Goal: Task Accomplishment & Management: Manage account settings

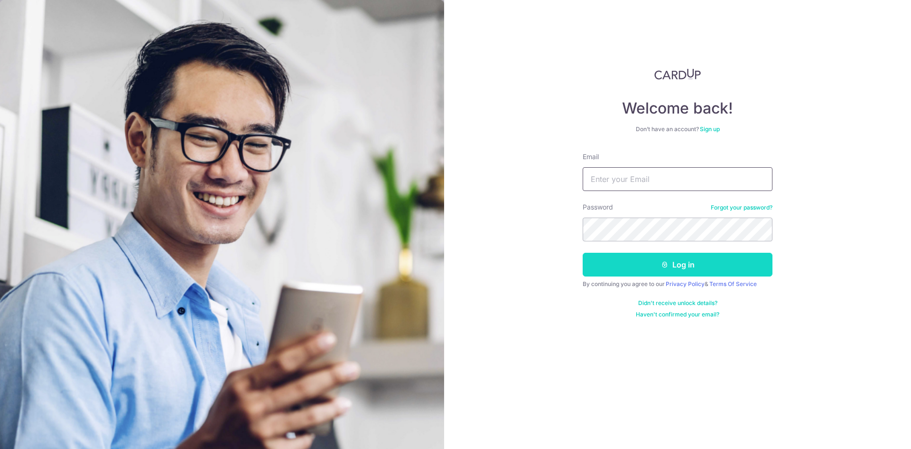
type input "[EMAIL_ADDRESS][DOMAIN_NAME]"
click at [669, 272] on button "Log in" at bounding box center [678, 264] width 190 height 24
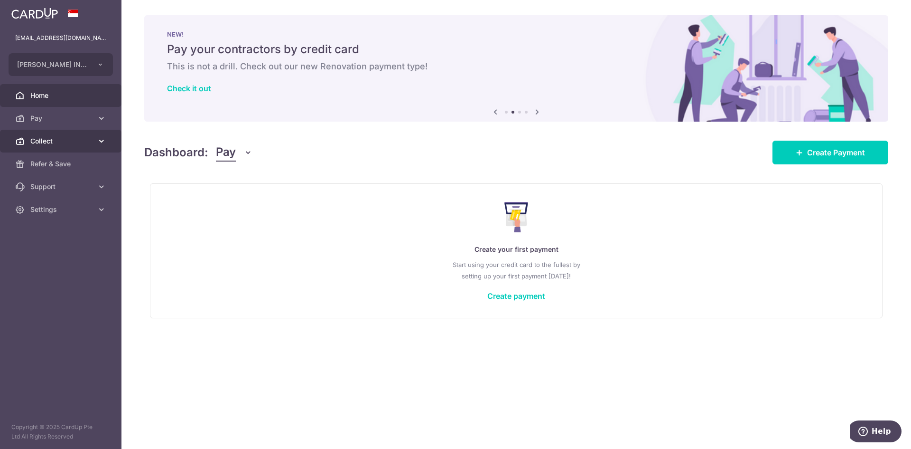
click at [62, 145] on span "Collect" at bounding box center [61, 140] width 63 height 9
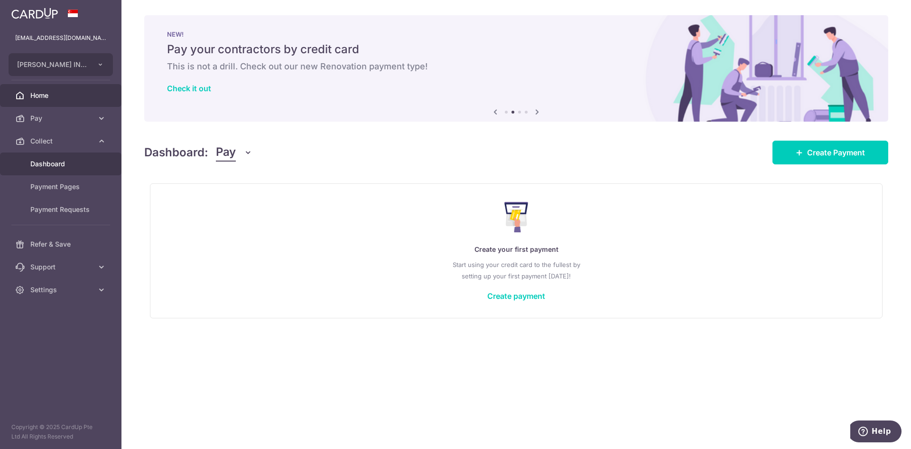
click at [84, 165] on span "Dashboard" at bounding box center [61, 163] width 63 height 9
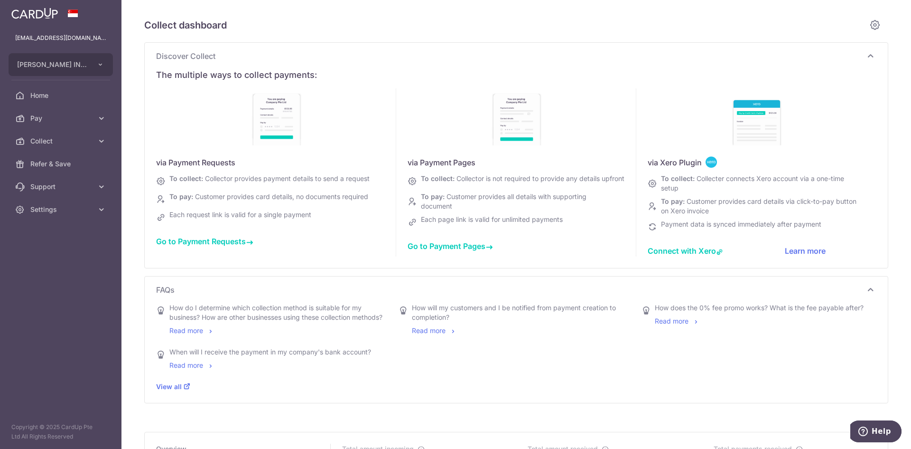
type input "[DATE]"
click at [212, 244] on span "Go to Payment Requests" at bounding box center [204, 240] width 97 height 9
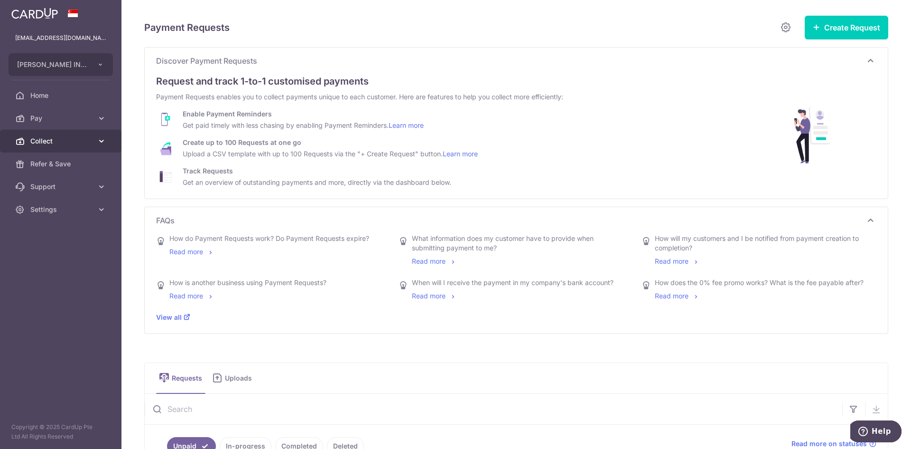
click at [74, 147] on link "Collect" at bounding box center [61, 141] width 122 height 23
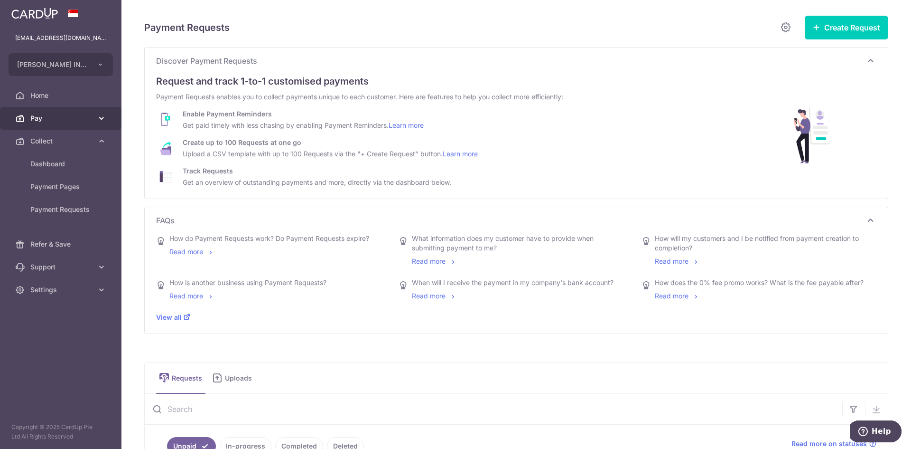
click at [84, 126] on link "Pay" at bounding box center [61, 118] width 122 height 23
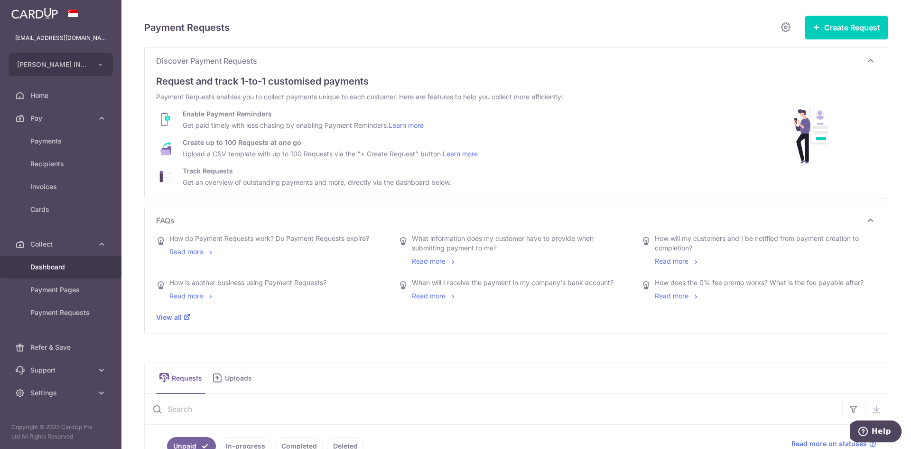
click at [86, 272] on link "Dashboard" at bounding box center [61, 266] width 122 height 23
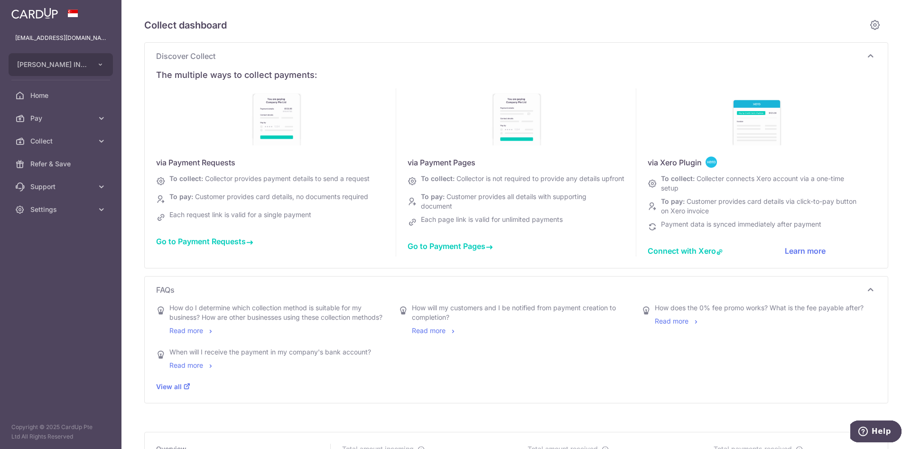
click at [202, 243] on span "Go to Payment Requests" at bounding box center [204, 240] width 97 height 9
type input "August 2025"
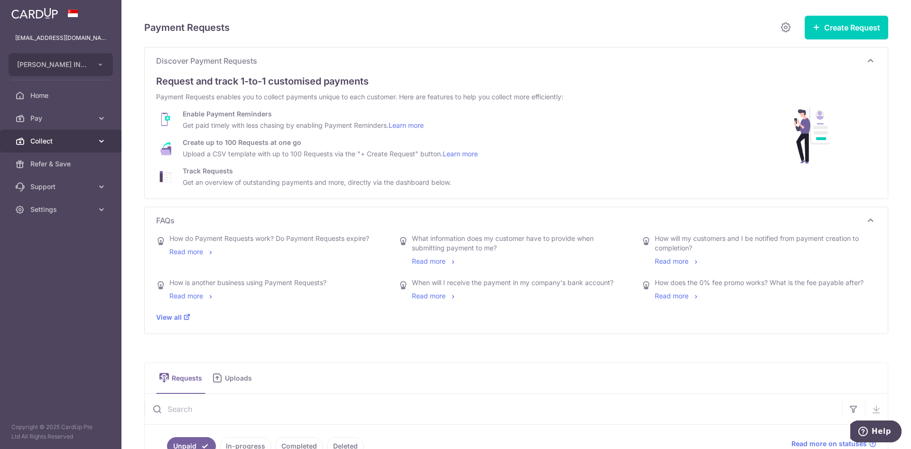
click at [53, 140] on span "Collect" at bounding box center [61, 140] width 63 height 9
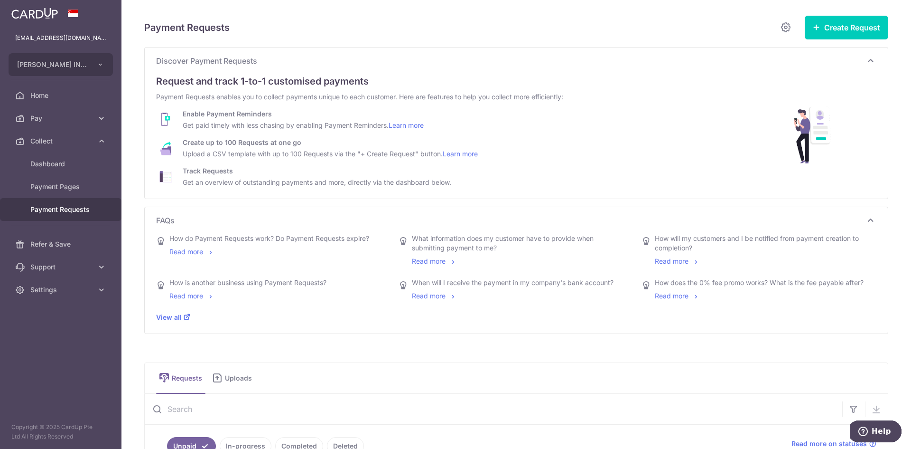
click at [82, 207] on span "Payment Requests" at bounding box center [61, 209] width 63 height 9
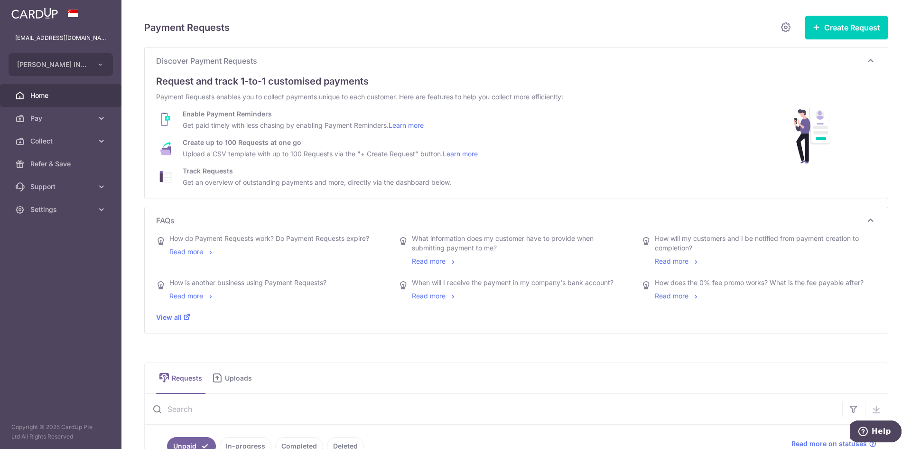
click at [87, 103] on link "Home" at bounding box center [61, 95] width 122 height 23
click at [62, 145] on span "Collect" at bounding box center [61, 140] width 63 height 9
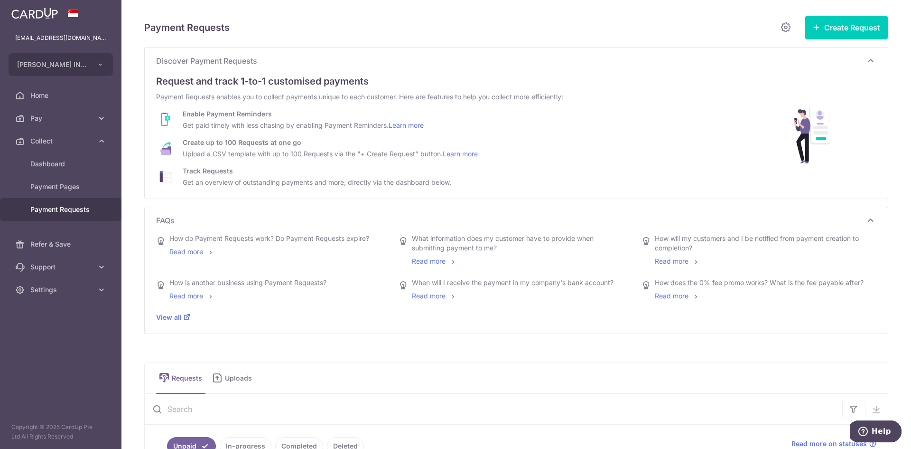
click at [65, 213] on span "Payment Requests" at bounding box center [61, 209] width 63 height 9
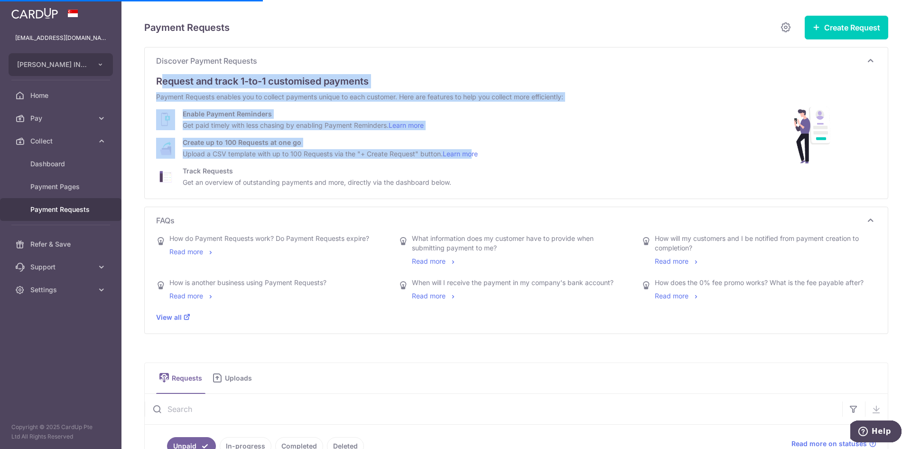
drag, startPoint x: 160, startPoint y: 79, endPoint x: 498, endPoint y: 143, distance: 343.9
click at [478, 149] on div "Request and track 1-to-1 customised payments Payment Requests enables you to co…" at bounding box center [516, 130] width 720 height 121
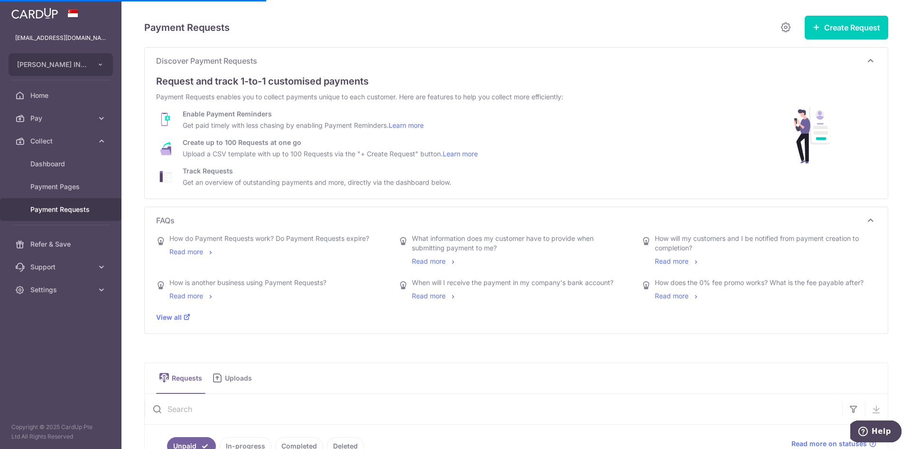
click at [508, 175] on div "Track Requests Get an overview of outstanding payments and more, directly via t…" at bounding box center [405, 176] width 499 height 21
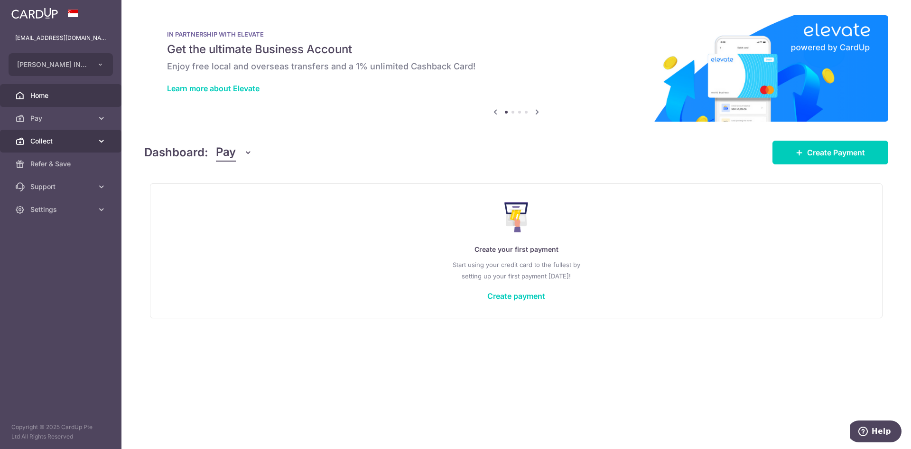
click at [53, 136] on link "Collect" at bounding box center [61, 141] width 122 height 23
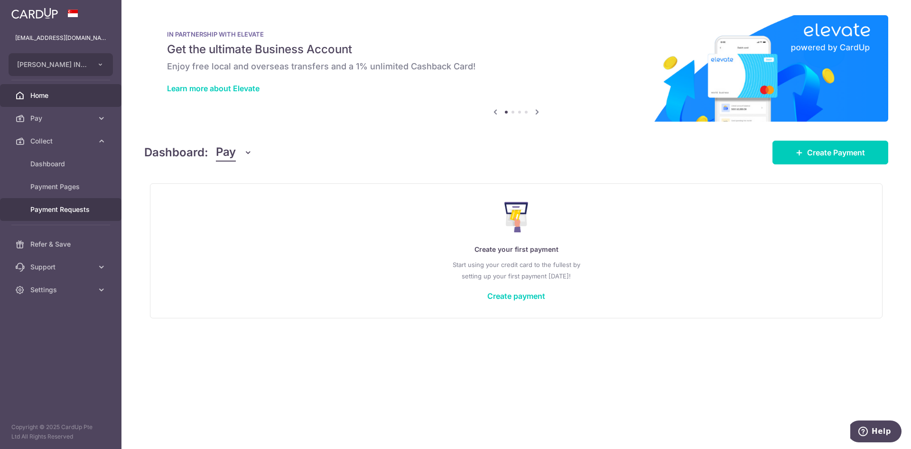
click at [72, 207] on span "Payment Requests" at bounding box center [61, 209] width 63 height 9
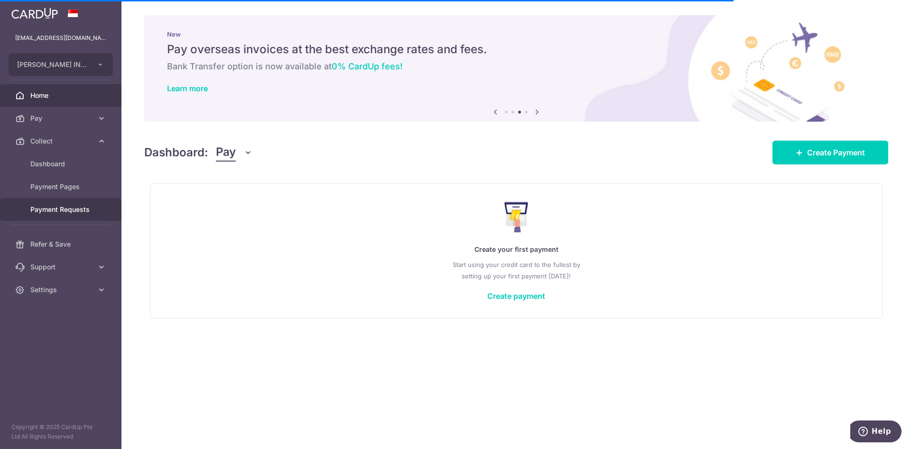
click at [67, 211] on span "Payment Requests" at bounding box center [61, 209] width 63 height 9
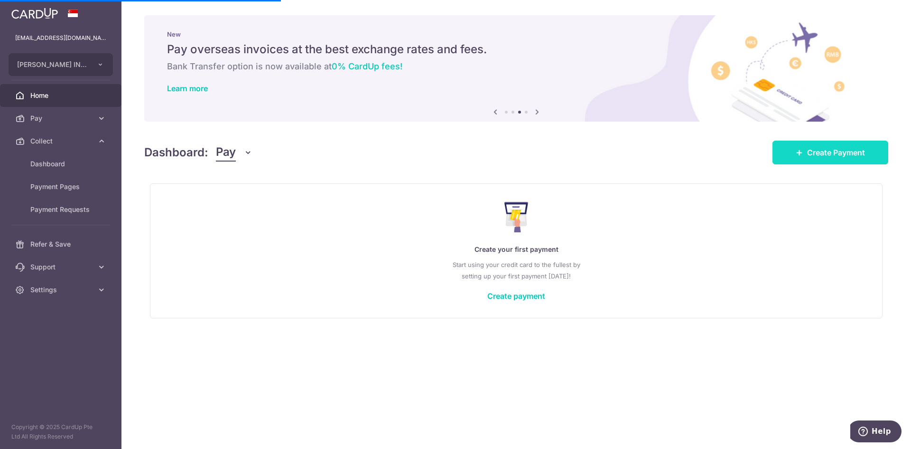
click at [850, 156] on span "Create Payment" at bounding box center [836, 152] width 58 height 11
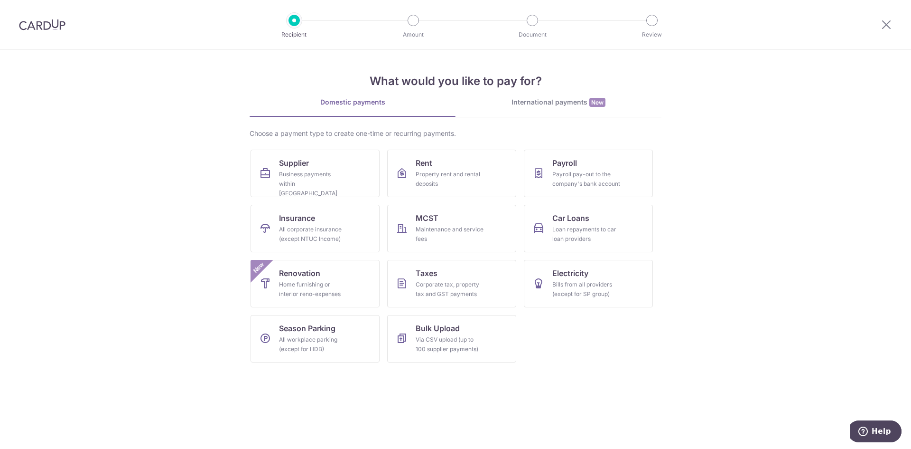
click at [739, 234] on section "What would you like to pay for? Domestic payments International payments New Ch…" at bounding box center [455, 249] width 911 height 399
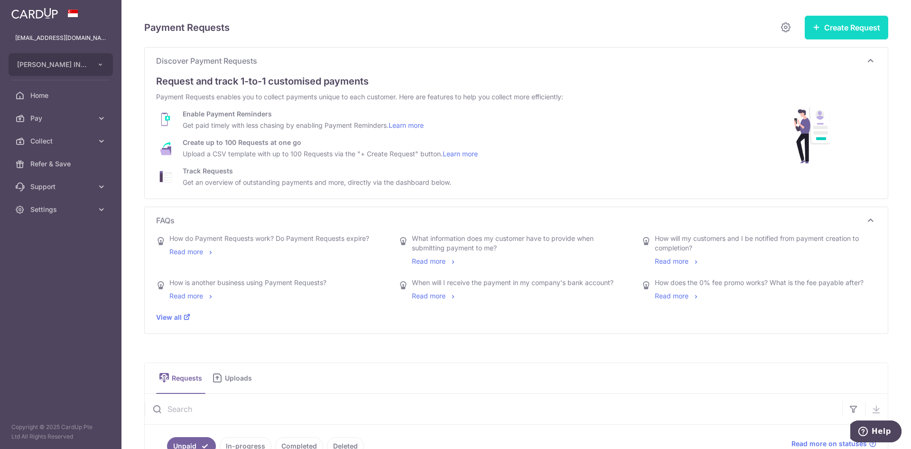
click at [865, 29] on button "Create Request" at bounding box center [847, 28] width 84 height 24
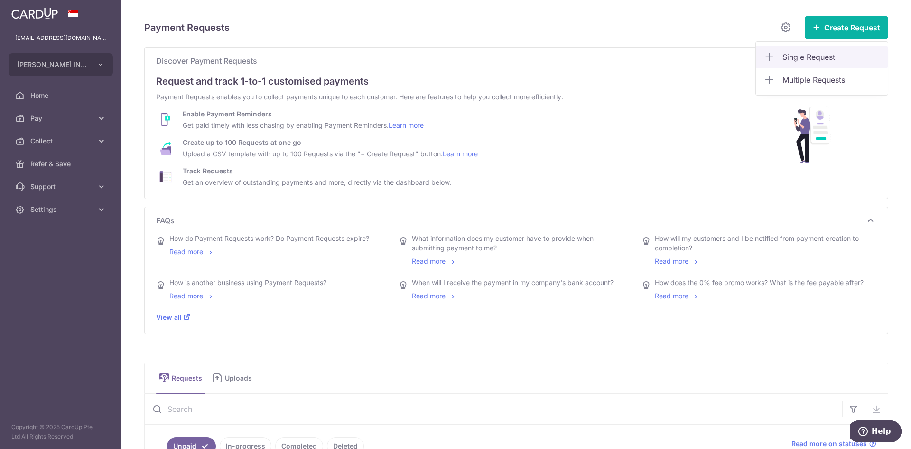
click at [867, 57] on span "Single Request" at bounding box center [832, 56] width 98 height 11
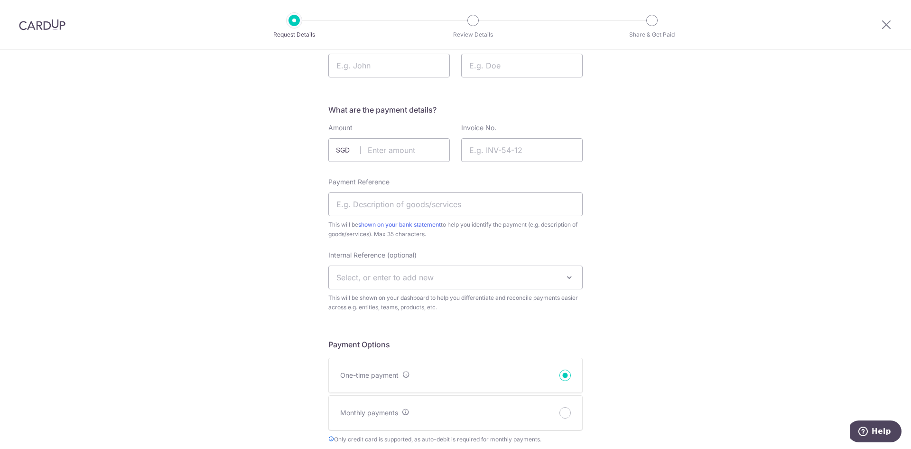
scroll to position [95, 0]
click at [534, 149] on input "Invoice No." at bounding box center [522, 148] width 122 height 24
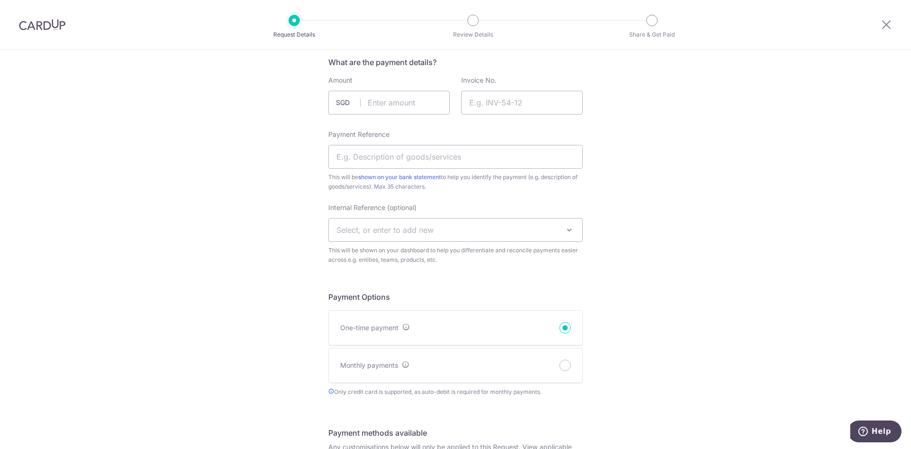
scroll to position [142, 0]
click at [537, 237] on span "Select, or enter to add new" at bounding box center [455, 227] width 253 height 23
click at [417, 219] on span "Select, or enter to add new" at bounding box center [455, 227] width 253 height 23
click at [696, 293] on div "New Payment Request Who are you requesting this payment from? First Name Last N…" at bounding box center [455, 428] width 911 height 1042
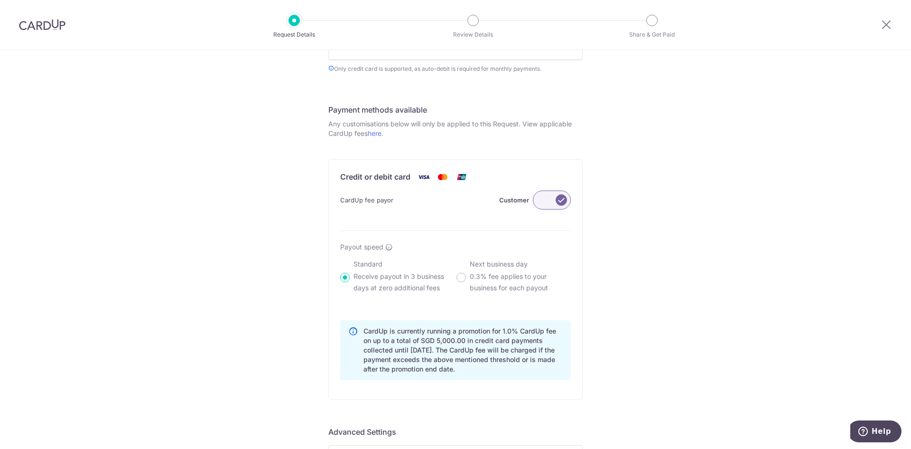
scroll to position [475, 0]
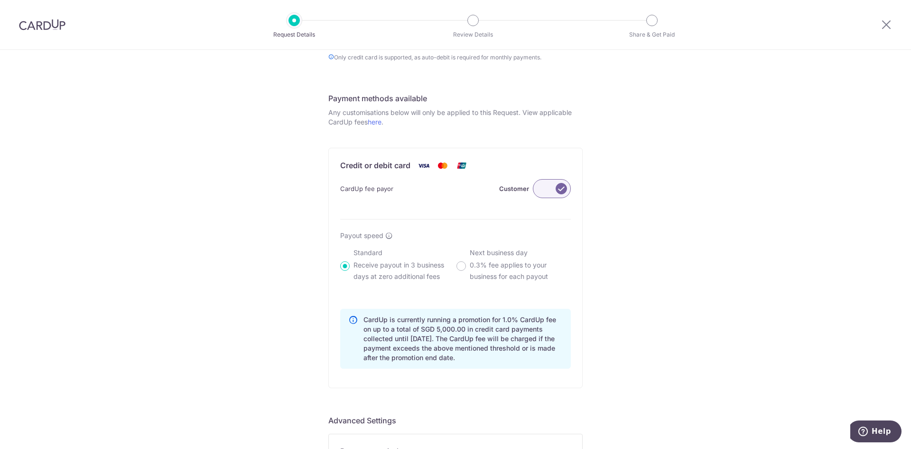
click at [545, 187] on label at bounding box center [552, 188] width 38 height 19
click at [0, 0] on input "Customer" at bounding box center [0, 0] width 0 height 0
click at [545, 187] on label at bounding box center [552, 188] width 38 height 19
click at [0, 0] on input "Me" at bounding box center [0, 0] width 0 height 0
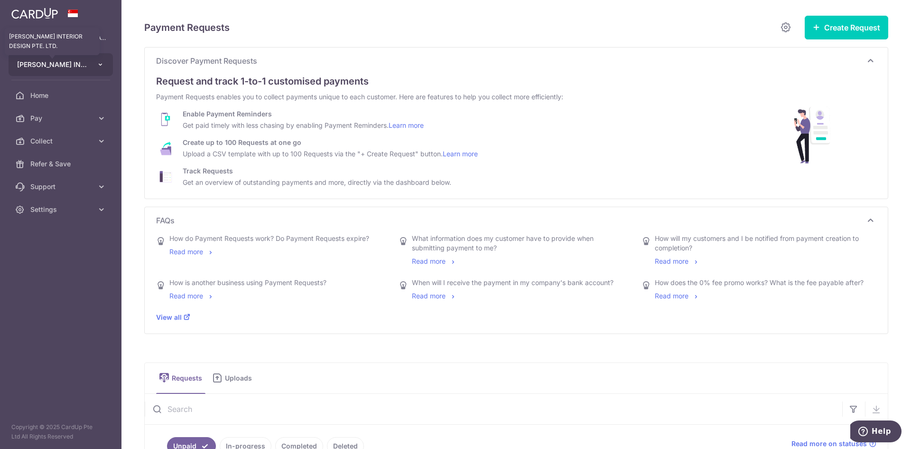
click at [84, 66] on span "REGO INTERIOR DESIGN PTE. LTD." at bounding box center [52, 64] width 70 height 9
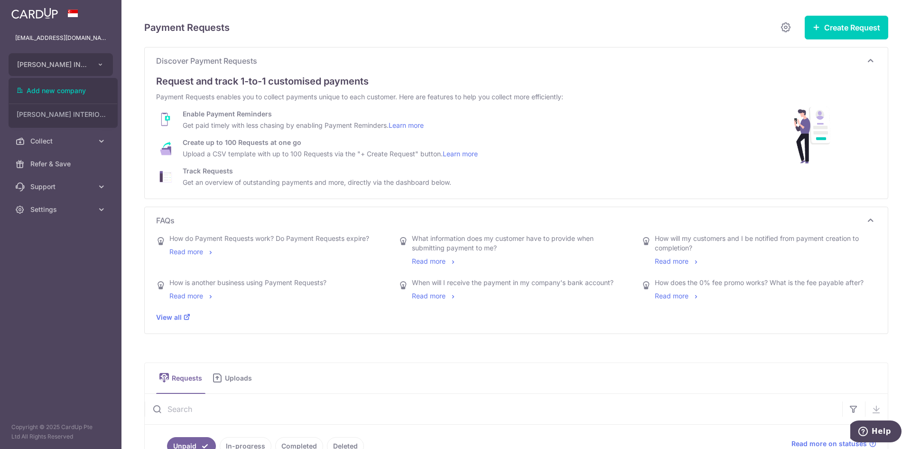
click at [47, 312] on aside "info@regointeriordesign.com REGO INTERIOR DESIGN PTE. LTD. Add new company REGO…" at bounding box center [61, 224] width 122 height 449
click at [478, 74] on div "Request and track 1-to-1 customised payments" at bounding box center [516, 81] width 720 height 14
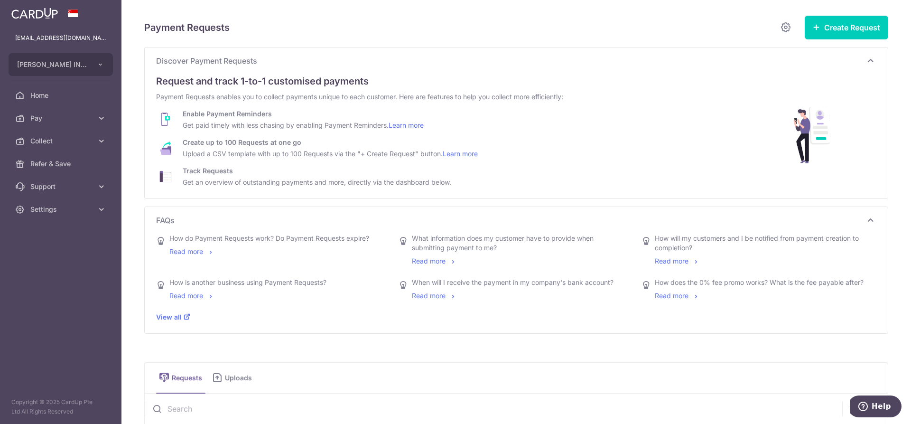
click at [628, 347] on div "Payment Requests Create Request Single Request Multiple Requests Discover Payme…" at bounding box center [516, 302] width 744 height 574
click at [561, 318] on div "View all" at bounding box center [516, 316] width 720 height 9
click at [861, 35] on button "Create Request" at bounding box center [847, 28] width 84 height 24
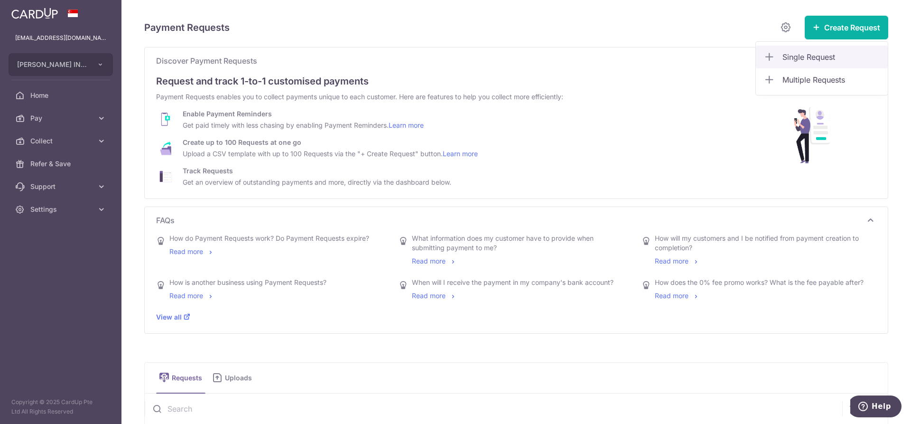
click at [832, 55] on span "Single Request" at bounding box center [832, 56] width 98 height 11
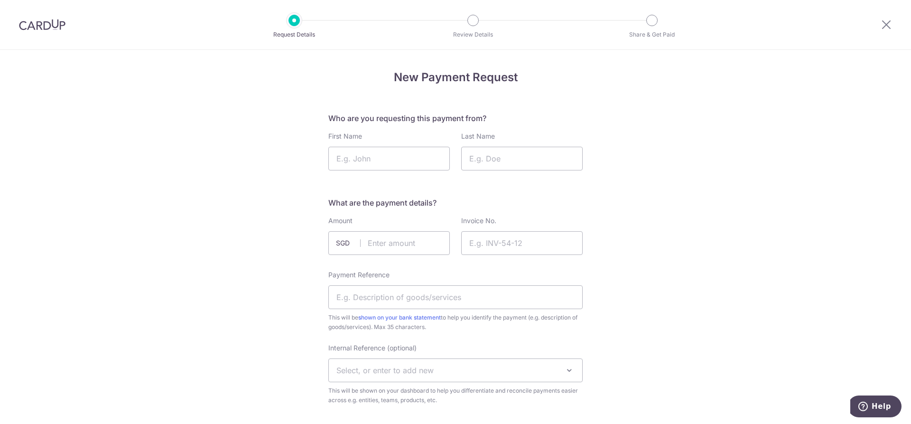
click at [880, 22] on div at bounding box center [886, 24] width 49 height 49
click at [882, 25] on icon at bounding box center [886, 25] width 11 height 12
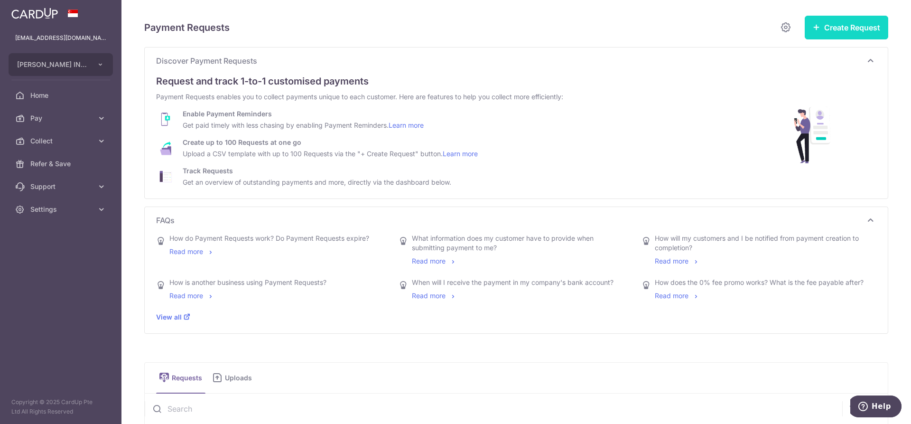
click at [864, 32] on button "Create Request" at bounding box center [847, 28] width 84 height 24
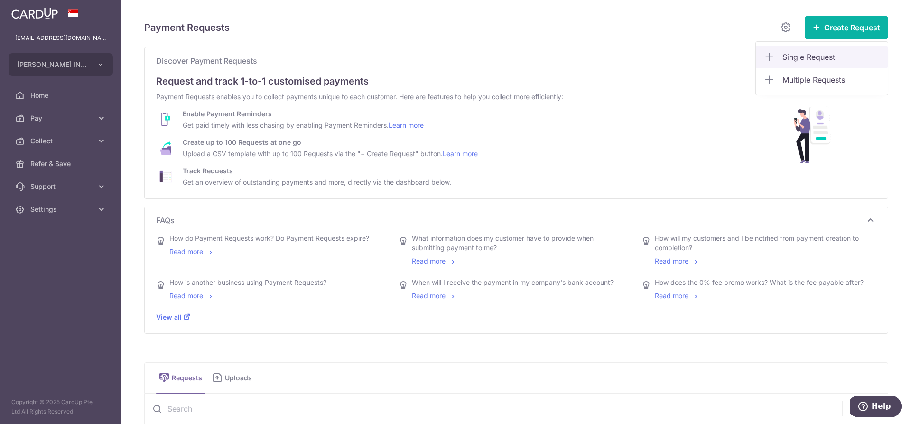
click at [849, 53] on span "Single Request" at bounding box center [832, 56] width 98 height 11
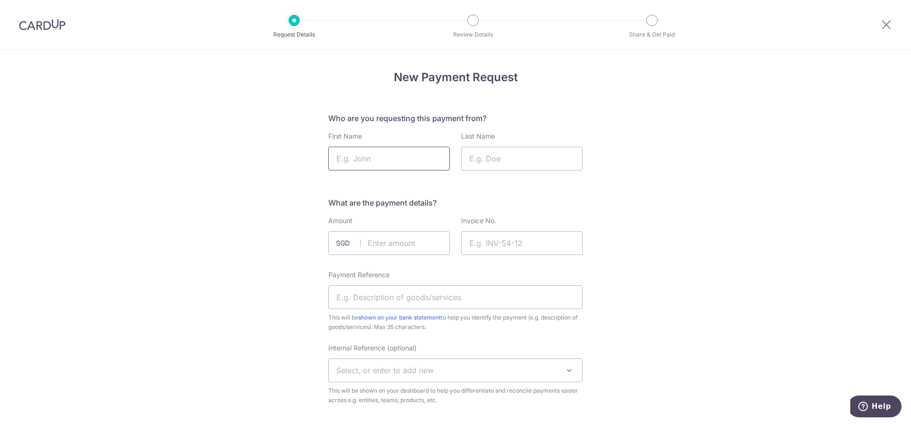
click at [374, 158] on input "First Name" at bounding box center [389, 159] width 122 height 24
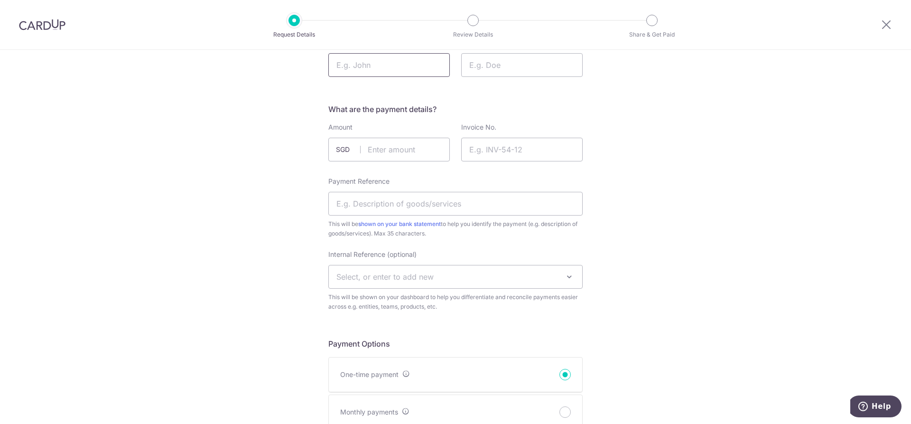
scroll to position [95, 0]
click at [495, 152] on input "Invoice No." at bounding box center [522, 148] width 122 height 24
type input "f"
drag, startPoint x: 596, startPoint y: 176, endPoint x: 600, endPoint y: 172, distance: 5.7
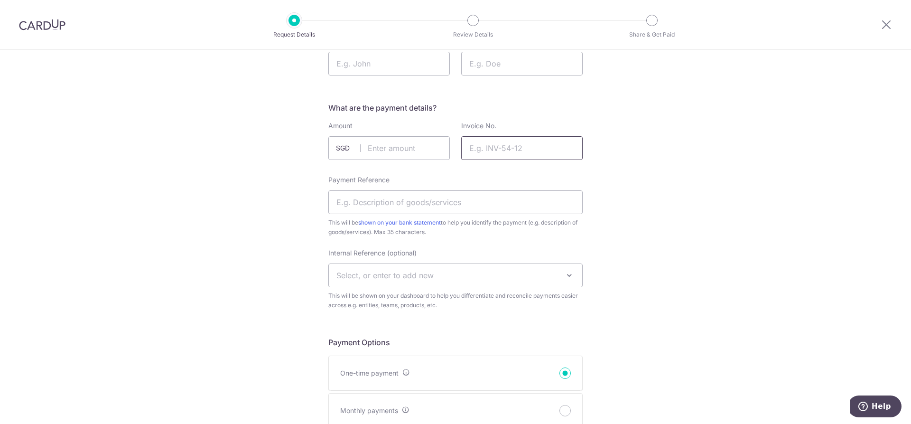
click at [554, 159] on input "Invoice No." at bounding box center [522, 148] width 122 height 24
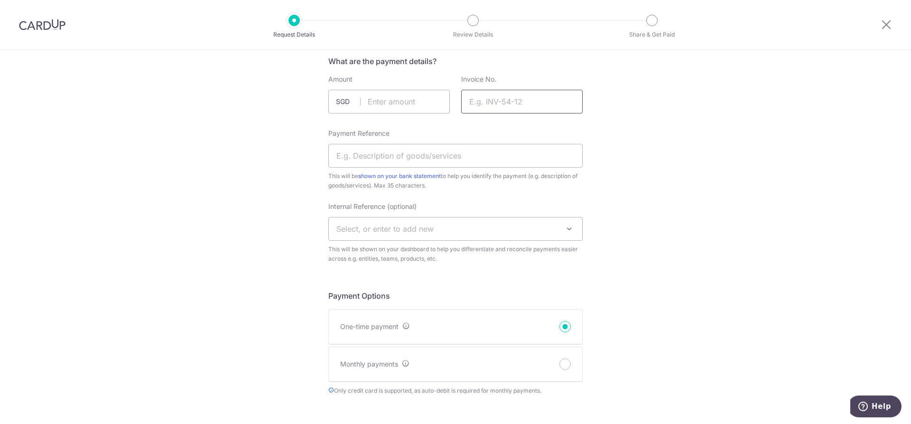
scroll to position [142, 0]
click at [489, 156] on input "Payment Reference" at bounding box center [455, 155] width 254 height 24
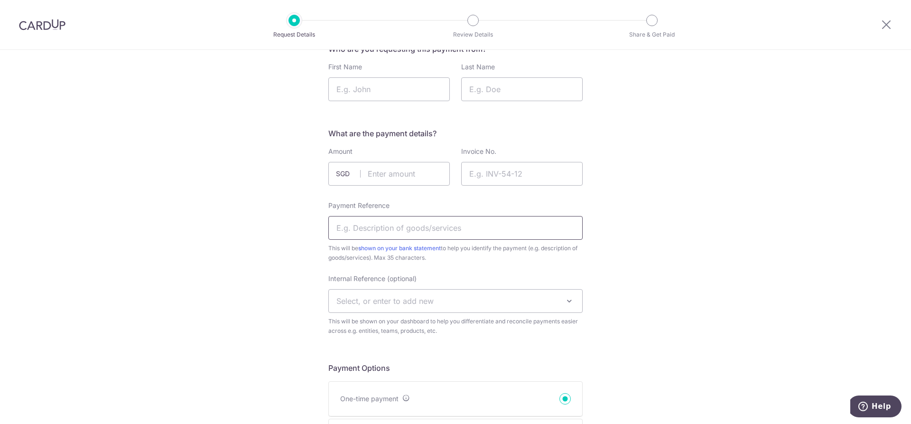
scroll to position [0, 0]
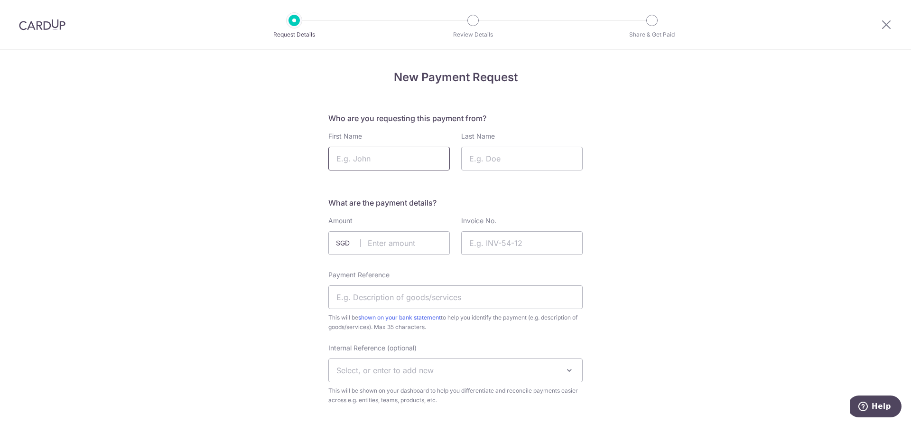
click at [399, 154] on input "First Name" at bounding box center [389, 159] width 122 height 24
type input "Wong"
type input "Shawn"
type input "5000.00"
click at [524, 238] on input "Invoice No." at bounding box center [522, 243] width 122 height 24
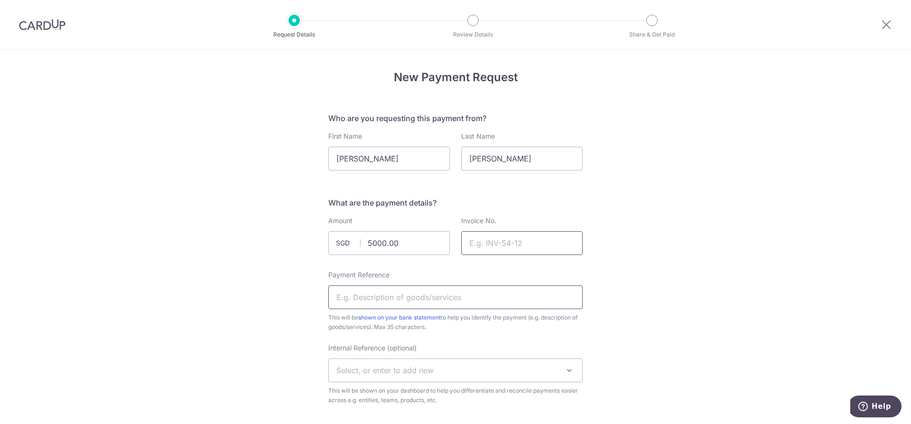
scroll to position [47, 0]
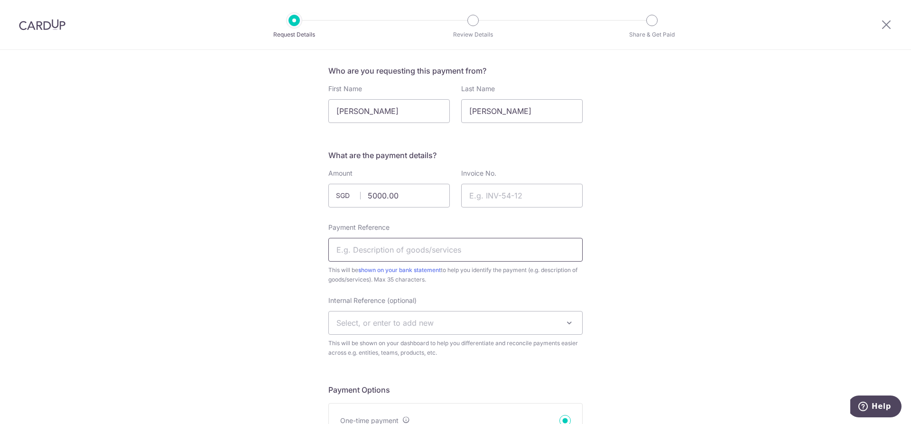
click at [506, 245] on input "Payment Reference" at bounding box center [455, 250] width 254 height 24
drag, startPoint x: 477, startPoint y: 249, endPoint x: 285, endPoint y: 250, distance: 191.7
type input "[STREET_ADDRESS]"
click at [444, 324] on span "Select, or enter to add new" at bounding box center [455, 322] width 253 height 23
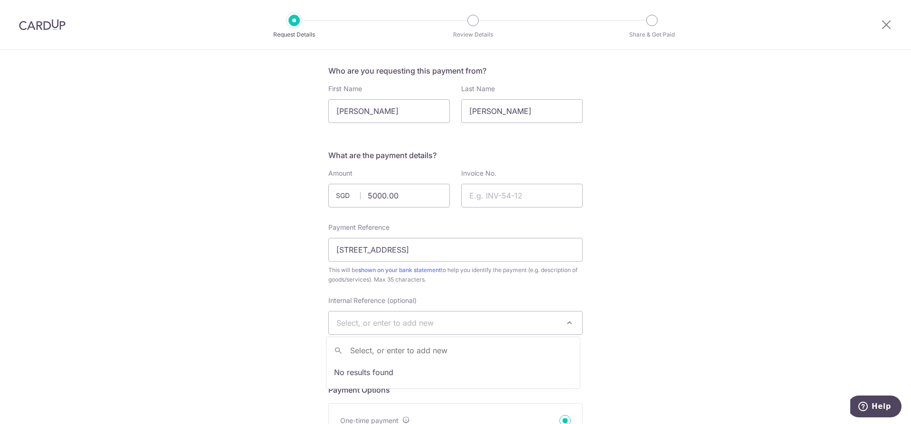
click at [422, 320] on span "Select, or enter to add new" at bounding box center [385, 322] width 97 height 9
type input "[STREET_ADDRESS]"
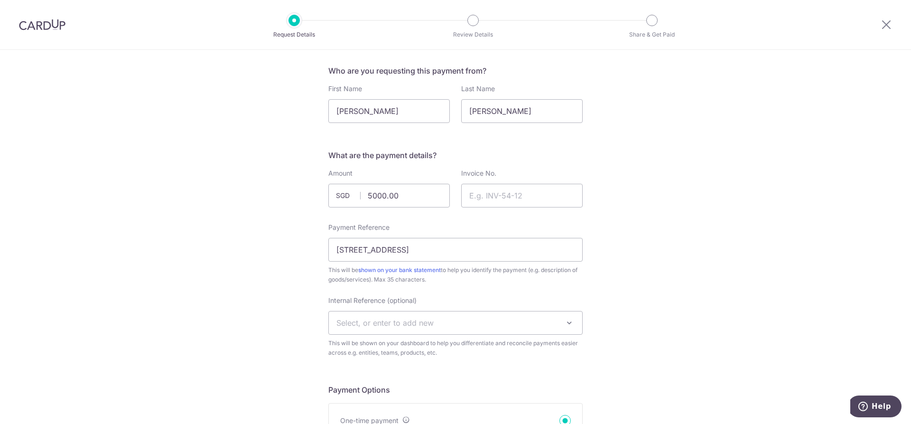
click at [449, 325] on span "Select, or enter to add new" at bounding box center [455, 322] width 253 height 23
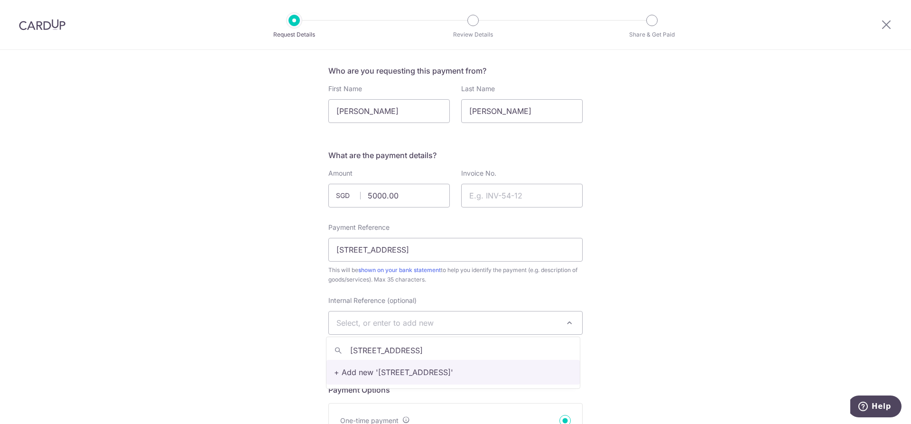
type input "380C canberra street"
select select "380C canberra street"
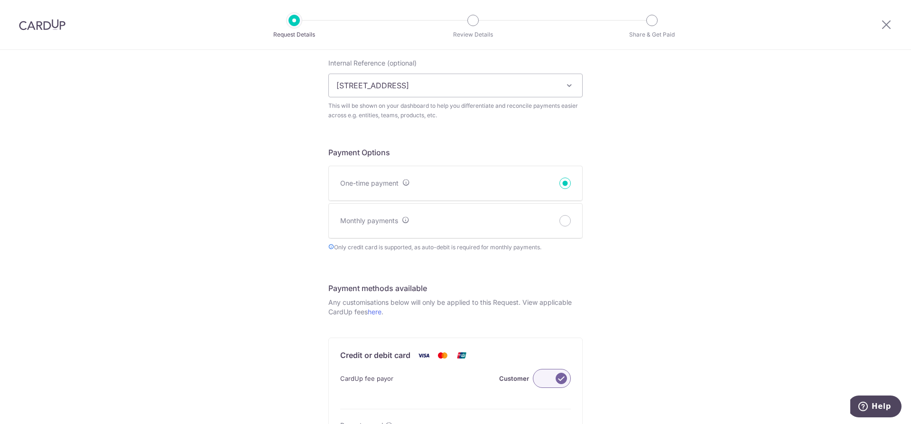
scroll to position [332, 0]
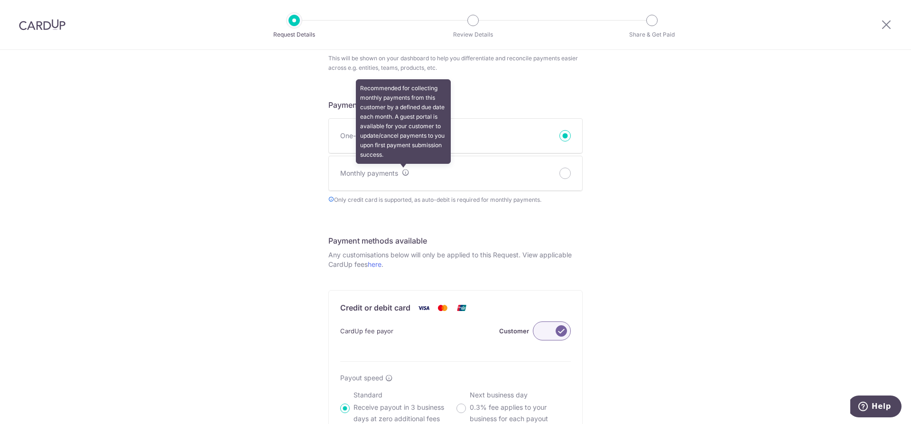
click at [406, 176] on icon at bounding box center [406, 172] width 8 height 8
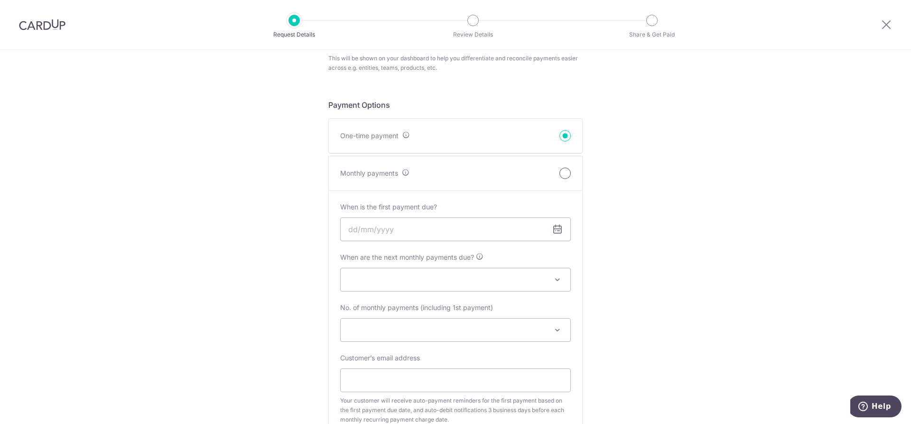
click at [560, 173] on input "Monthly payments" at bounding box center [565, 173] width 11 height 11
radio input "true"
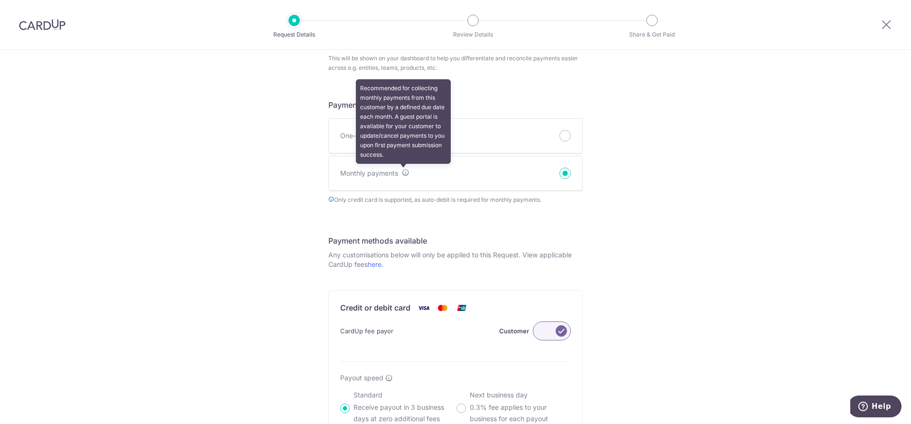
click at [406, 171] on icon at bounding box center [406, 172] width 8 height 8
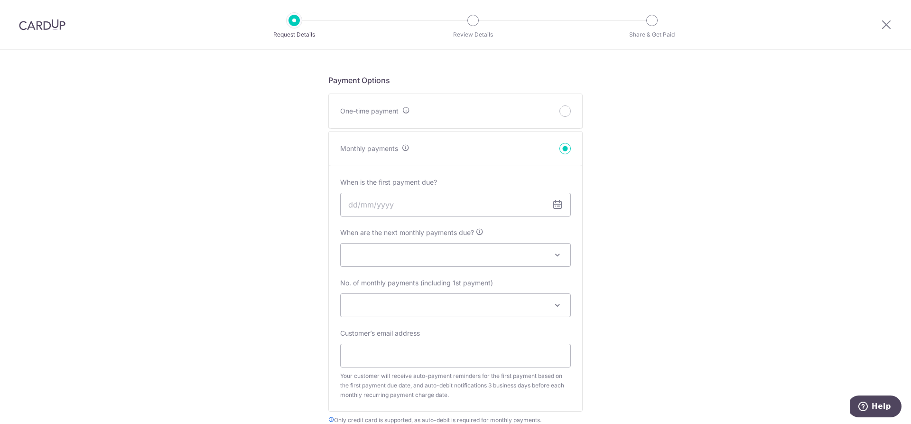
scroll to position [380, 0]
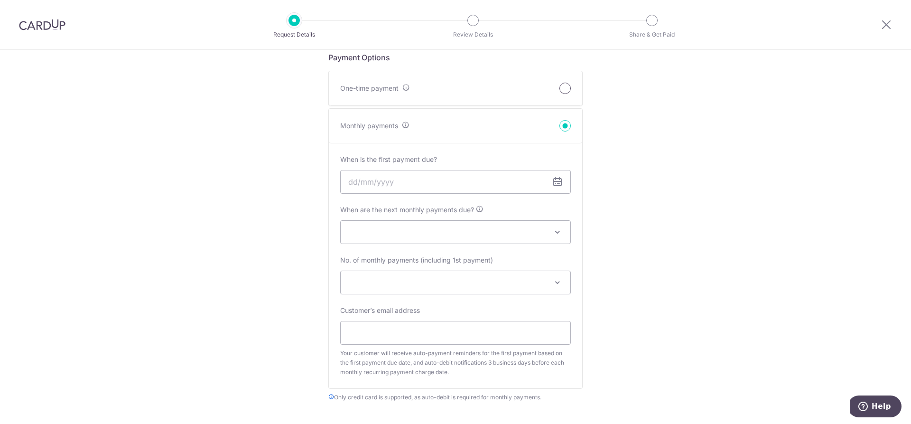
click at [565, 90] on input "One-time payment" at bounding box center [565, 88] width 11 height 11
radio input "true"
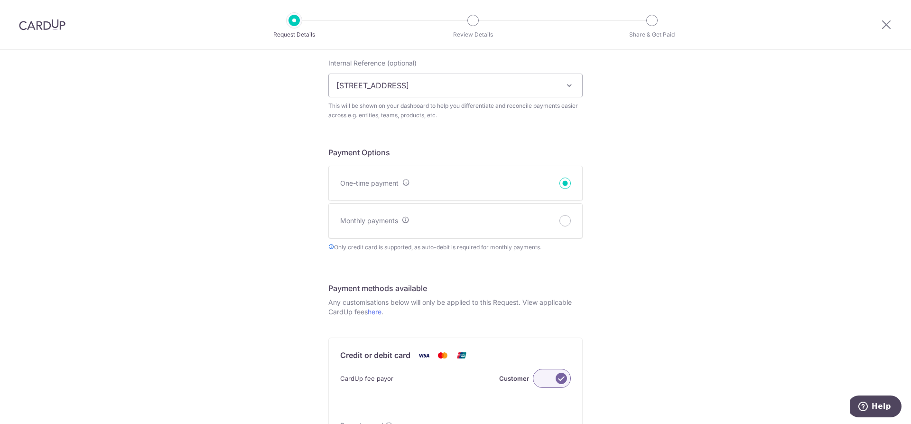
scroll to position [332, 0]
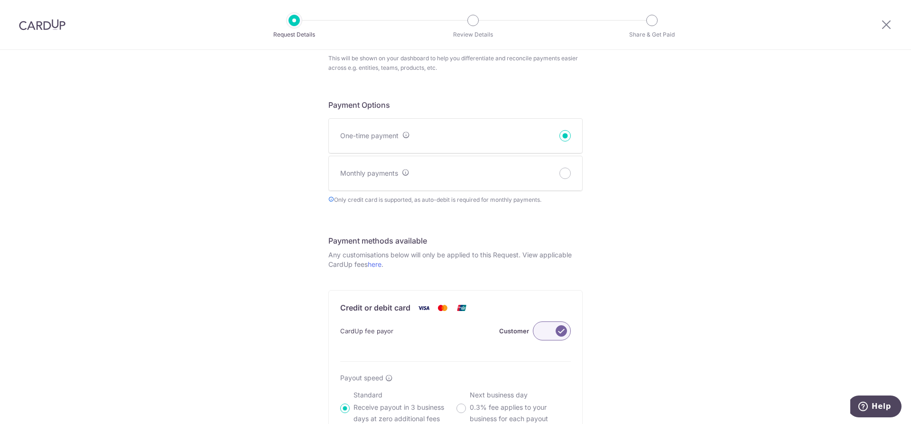
click at [331, 101] on h5 "Payment Options" at bounding box center [455, 104] width 254 height 11
drag, startPoint x: 320, startPoint y: 103, endPoint x: 405, endPoint y: 103, distance: 85.0
click at [405, 103] on div "New Payment Request Who are you requesting this payment from? First Name Wong L…" at bounding box center [455, 239] width 911 height 1042
click at [754, 124] on div "New Payment Request Who are you requesting this payment from? First Name Wong L…" at bounding box center [455, 239] width 911 height 1042
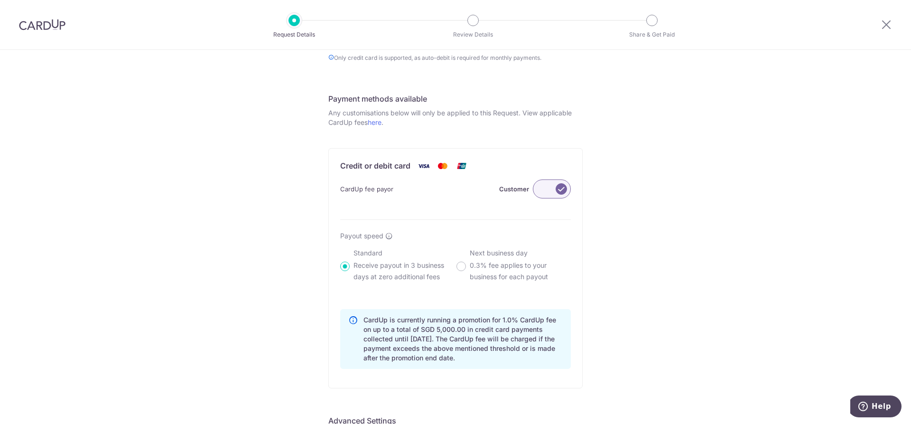
scroll to position [475, 0]
click at [540, 188] on label at bounding box center [552, 188] width 38 height 19
click at [0, 0] on input "Customer" at bounding box center [0, 0] width 0 height 0
click at [541, 187] on label at bounding box center [552, 188] width 38 height 19
click at [0, 0] on input "Me" at bounding box center [0, 0] width 0 height 0
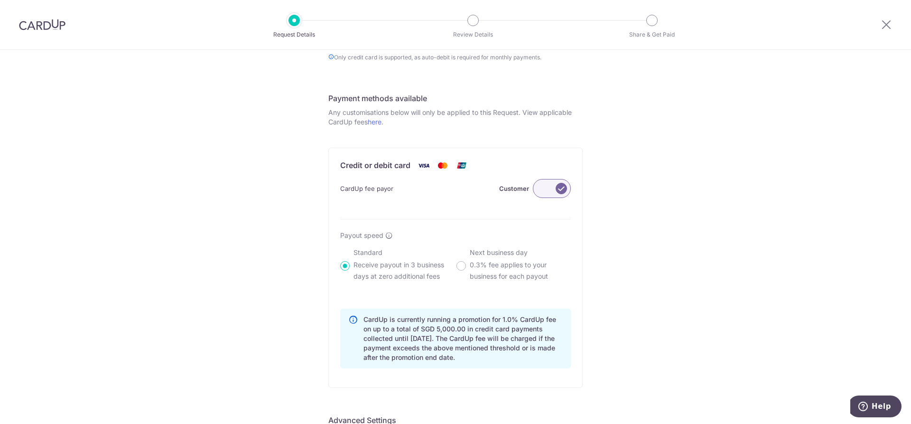
click at [552, 195] on label at bounding box center [552, 188] width 38 height 19
click at [0, 0] on input "Customer" at bounding box center [0, 0] width 0 height 0
click at [552, 195] on label at bounding box center [552, 188] width 38 height 19
click at [0, 0] on input "Me" at bounding box center [0, 0] width 0 height 0
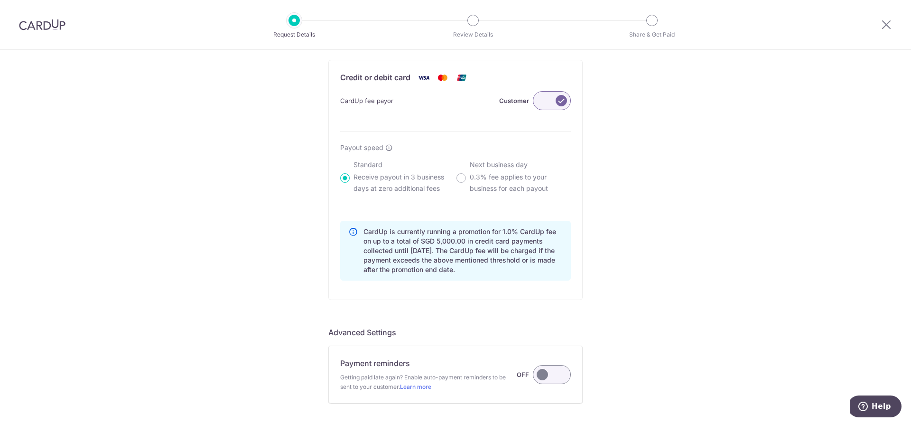
scroll to position [570, 0]
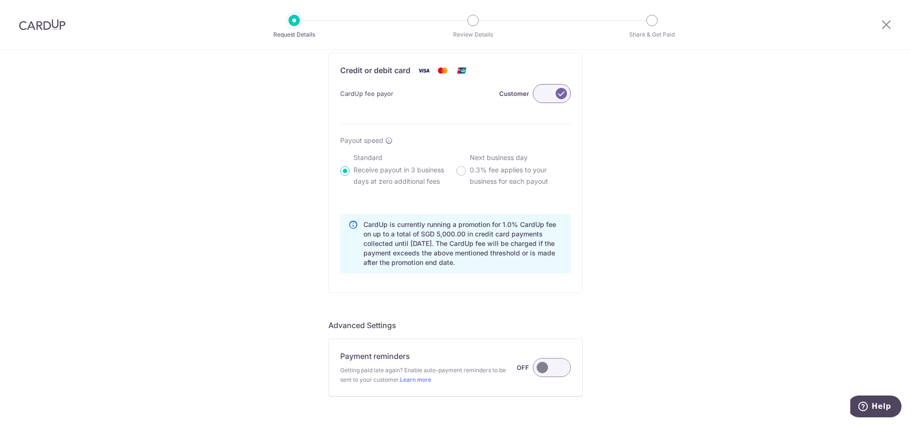
click at [341, 168] on input "Standard Receive payout in 3 business days at zero additional fees" at bounding box center [344, 170] width 9 height 9
radio input "true"
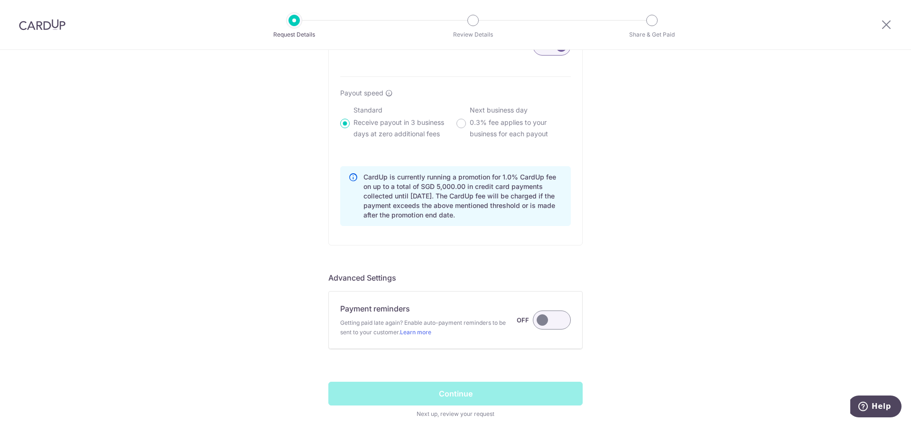
scroll to position [664, 0]
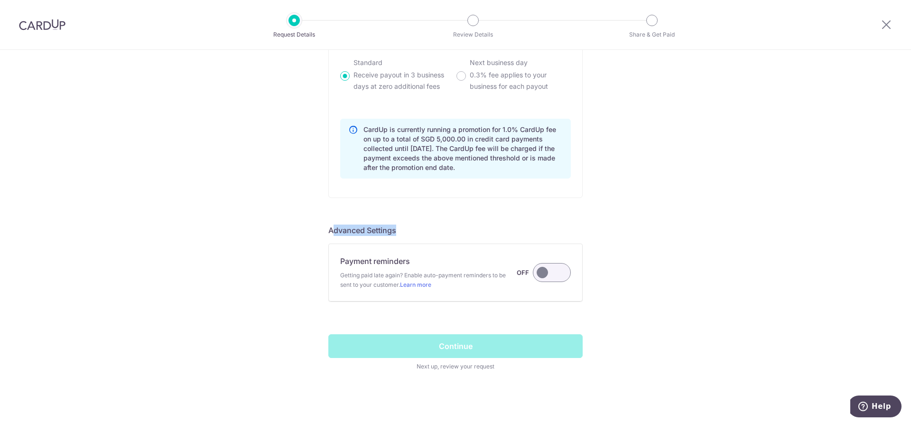
drag, startPoint x: 330, startPoint y: 229, endPoint x: 403, endPoint y: 229, distance: 73.1
click at [398, 229] on h5 "Advanced Settings" at bounding box center [455, 229] width 254 height 11
click at [542, 277] on label at bounding box center [552, 272] width 38 height 19
click at [0, 0] on input "Payment reminders Getting paid late again? Enable auto-payment reminders to be …" at bounding box center [0, 0] width 0 height 0
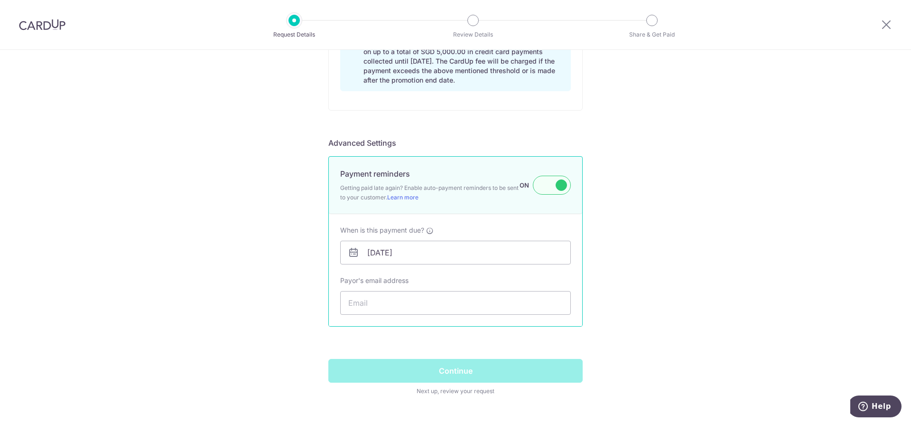
scroll to position [759, 0]
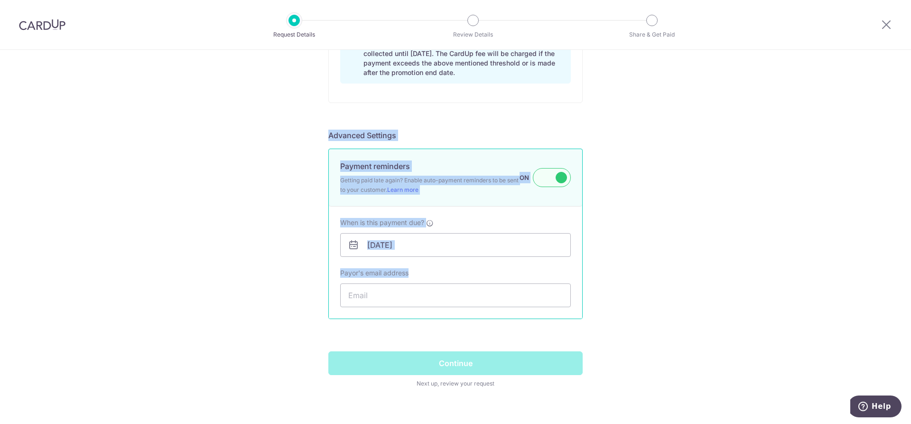
drag, startPoint x: 320, startPoint y: 138, endPoint x: 589, endPoint y: 317, distance: 322.9
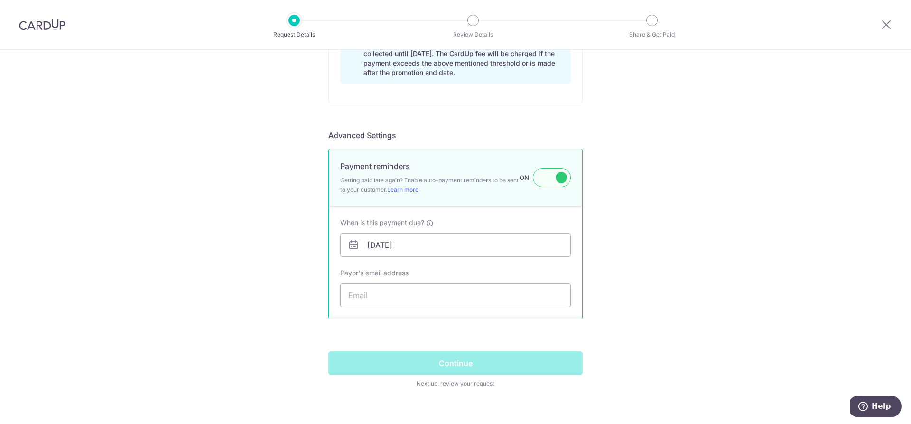
drag, startPoint x: 308, startPoint y: 121, endPoint x: 613, endPoint y: 383, distance: 401.8
click at [547, 186] on label at bounding box center [552, 177] width 38 height 19
click at [0, 0] on input "Payment reminders Getting paid late again? Enable auto-payment reminders to be …" at bounding box center [0, 0] width 0 height 0
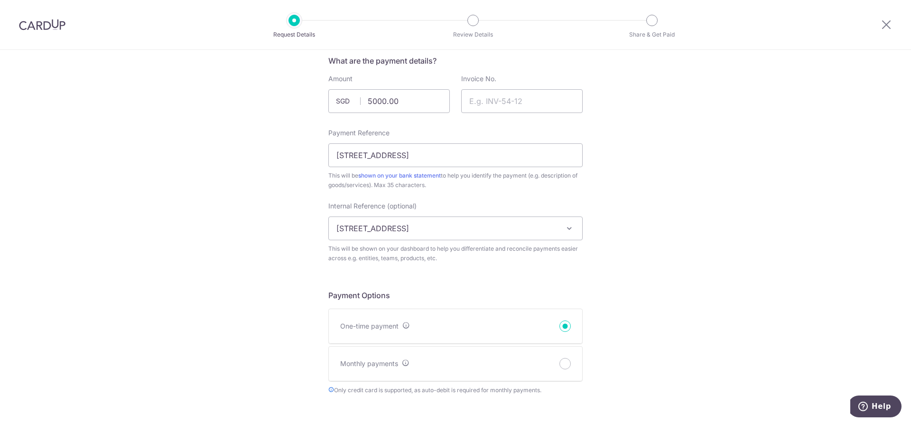
scroll to position [142, 0]
click at [539, 98] on input "Invoice No." at bounding box center [522, 101] width 122 height 24
type input "0101"
click at [592, 172] on div "New Payment Request Who are you requesting this payment from? First Name Wong L…" at bounding box center [455, 428] width 911 height 1042
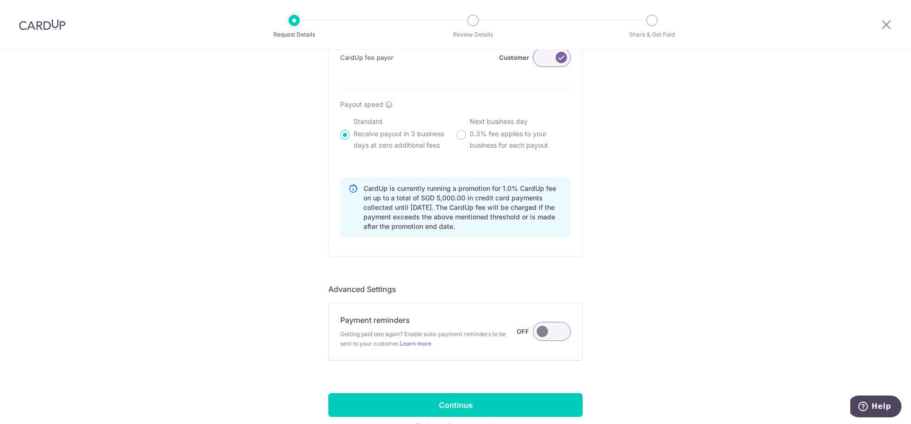
scroll to position [668, 0]
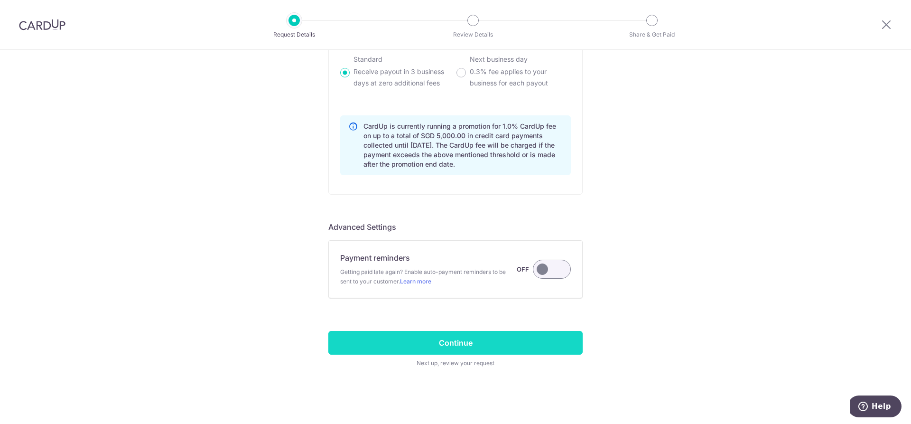
click at [466, 334] on input "Continue" at bounding box center [455, 343] width 254 height 24
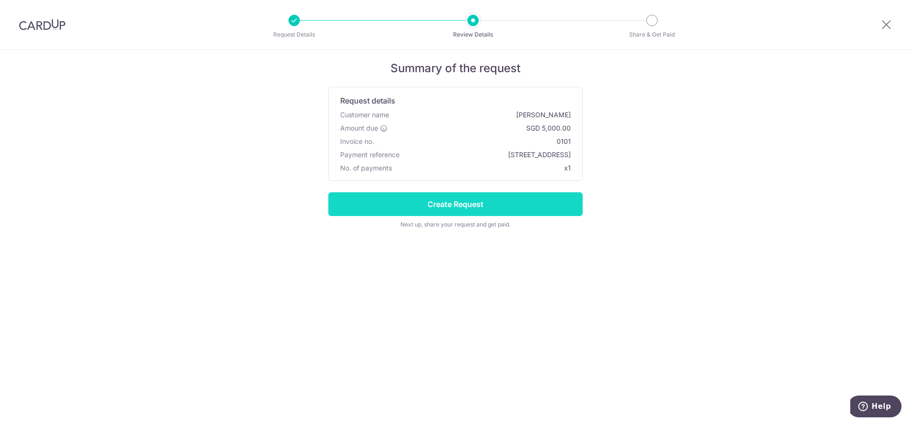
click at [512, 199] on input "Create Request" at bounding box center [455, 204] width 254 height 24
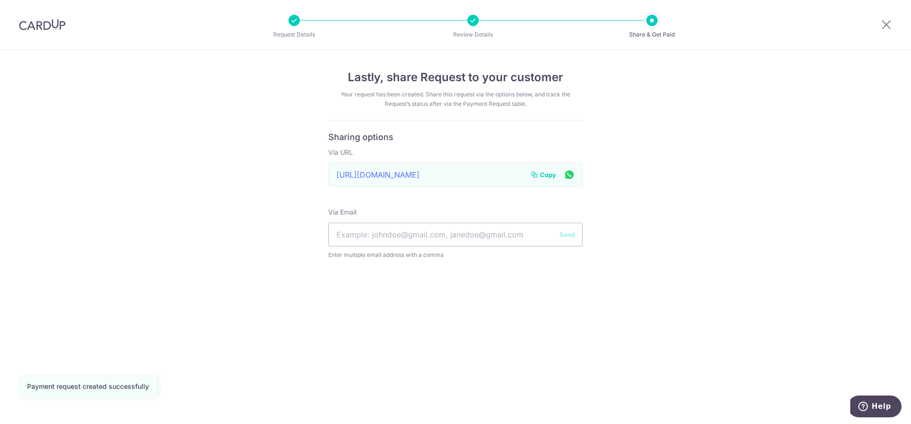
click at [470, 171] on div "[URL][DOMAIN_NAME] Link to page copied to clipboard Copy" at bounding box center [455, 175] width 254 height 24
click at [470, 178] on div "[URL][DOMAIN_NAME] Link to page copied to clipboard Copy" at bounding box center [455, 175] width 254 height 24
click at [547, 177] on span "Copy" at bounding box center [548, 174] width 16 height 9
click at [552, 177] on span "Copy" at bounding box center [548, 174] width 16 height 9
click at [544, 178] on span "Copy" at bounding box center [548, 174] width 16 height 9
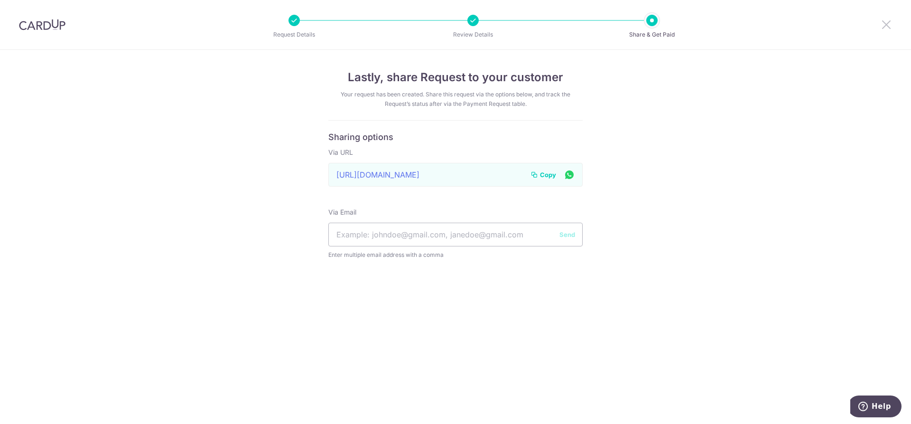
click at [888, 23] on icon at bounding box center [886, 25] width 11 height 12
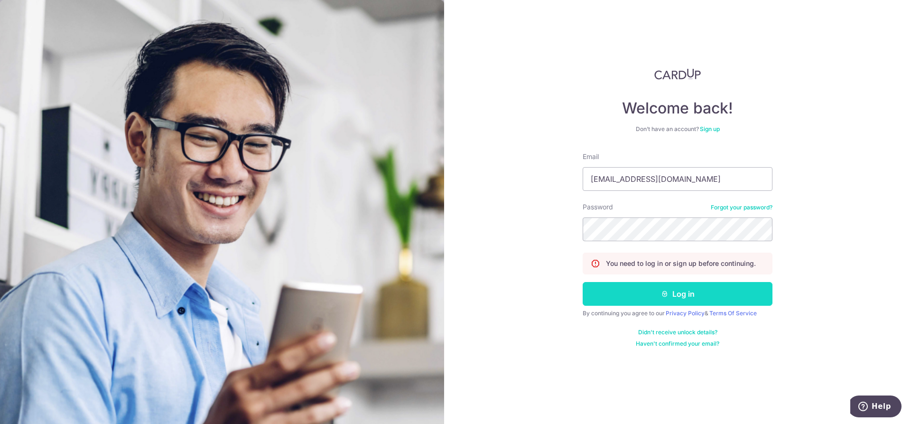
click at [687, 293] on button "Log in" at bounding box center [678, 294] width 190 height 24
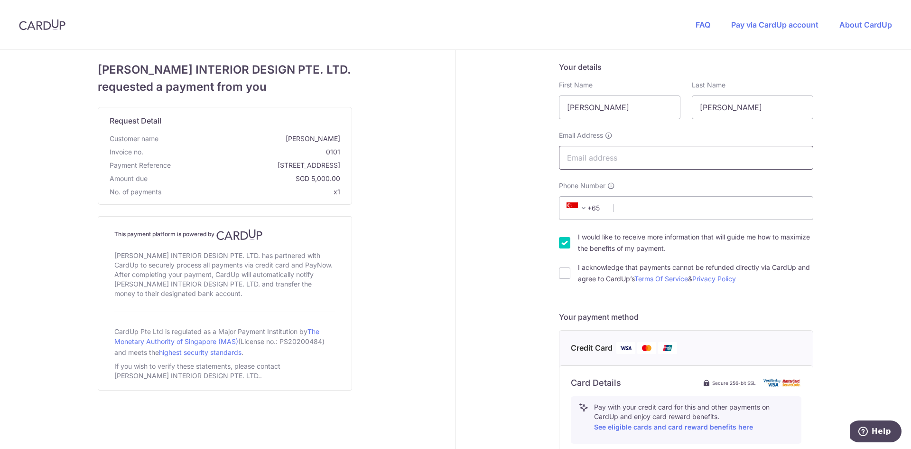
click at [644, 158] on input "Email Address" at bounding box center [686, 158] width 254 height 24
click at [687, 211] on input "Phone Number" at bounding box center [686, 208] width 254 height 24
click at [848, 302] on div "Your details First Name [PERSON_NAME] Last Name [PERSON_NAME] Email Address Pho…" at bounding box center [686, 409] width 461 height 719
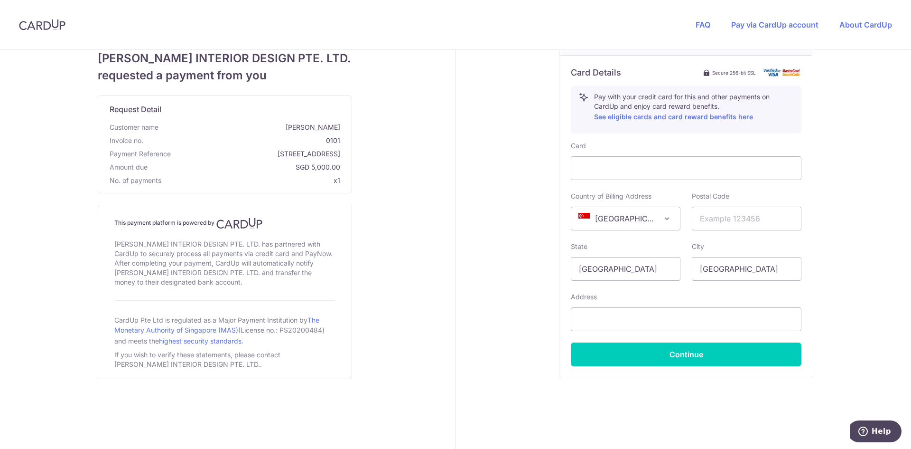
scroll to position [320, 0]
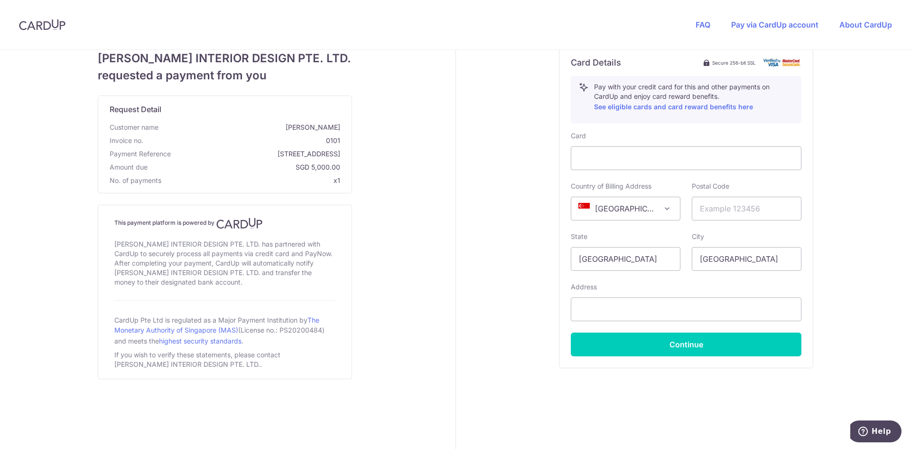
click at [514, 316] on div "Your details First Name [PERSON_NAME] Last Name [PERSON_NAME] Email Address Pho…" at bounding box center [686, 89] width 461 height 719
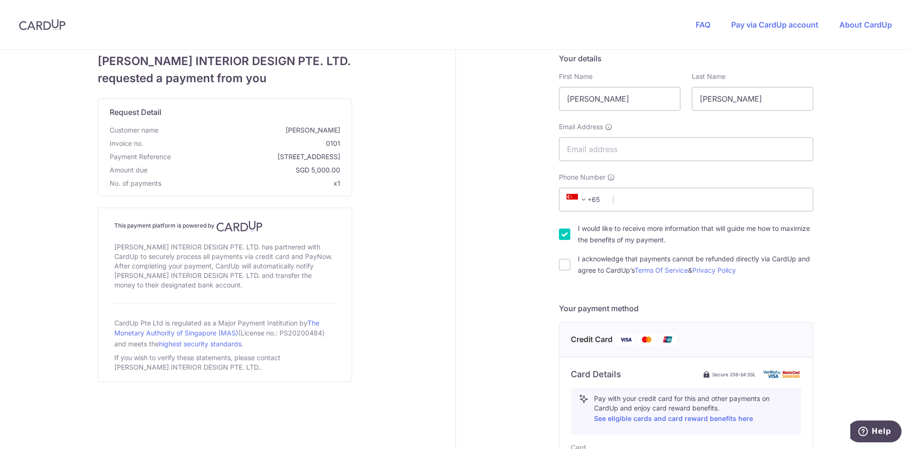
scroll to position [0, 0]
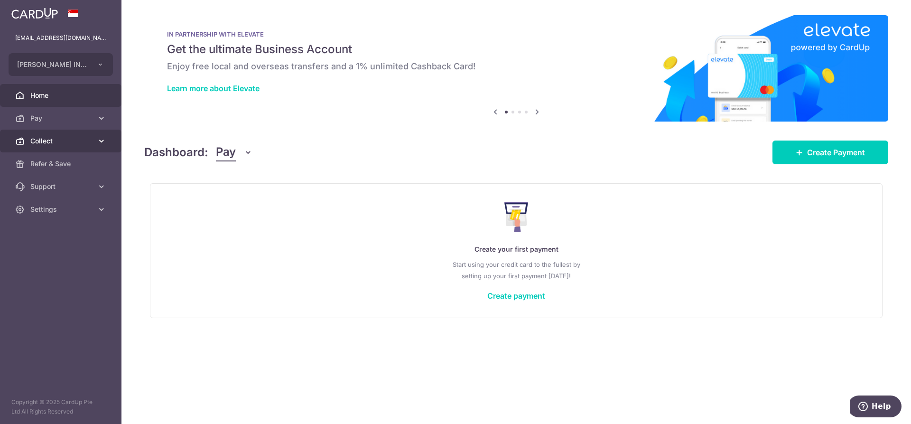
click at [56, 135] on link "Collect" at bounding box center [61, 141] width 122 height 23
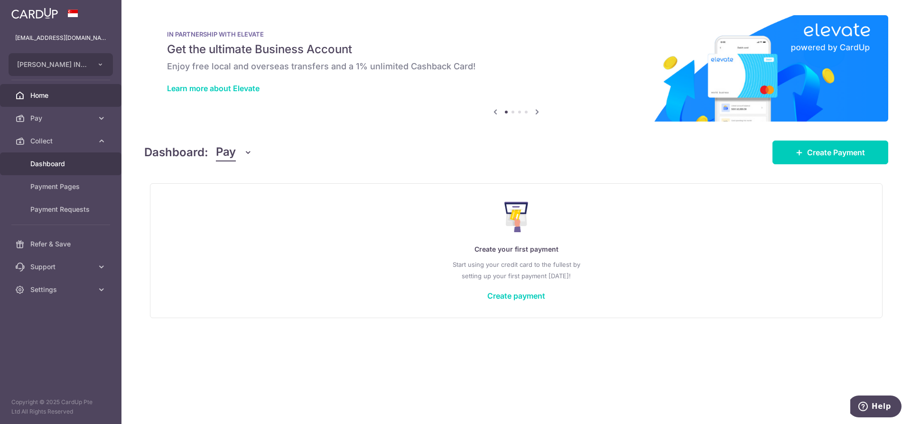
click at [61, 166] on span "Dashboard" at bounding box center [61, 163] width 63 height 9
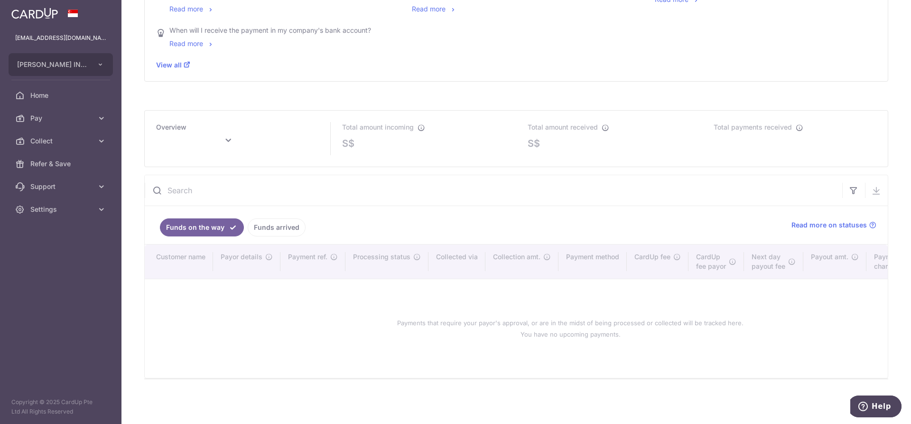
type input "August 2025"
click at [262, 225] on link "Funds arrived" at bounding box center [277, 227] width 58 height 18
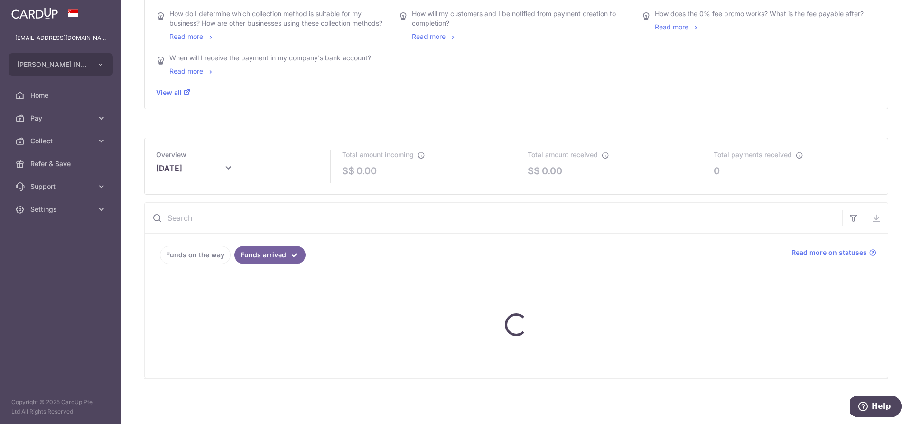
scroll to position [336, 0]
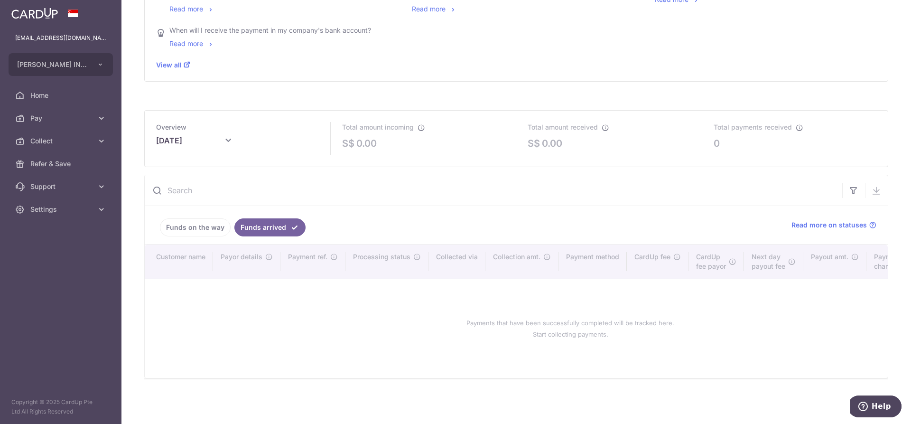
click at [209, 225] on link "Funds on the way" at bounding box center [195, 227] width 71 height 18
click at [289, 225] on link "Funds arrived" at bounding box center [277, 227] width 58 height 18
click at [869, 221] on icon at bounding box center [873, 225] width 8 height 8
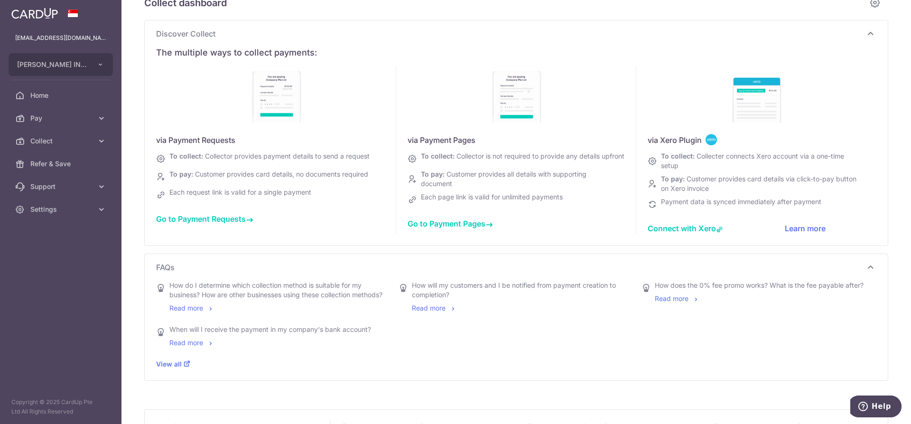
scroll to position [0, 0]
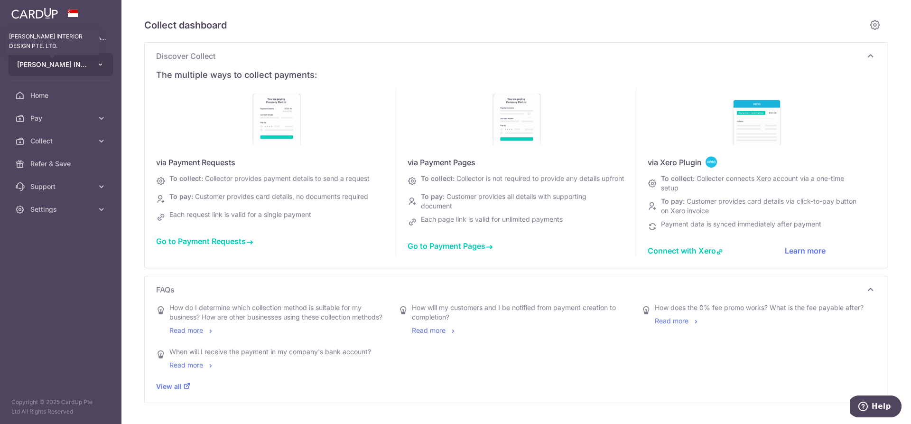
click at [81, 60] on span "REGO INTERIOR DESIGN PTE. LTD." at bounding box center [52, 64] width 70 height 9
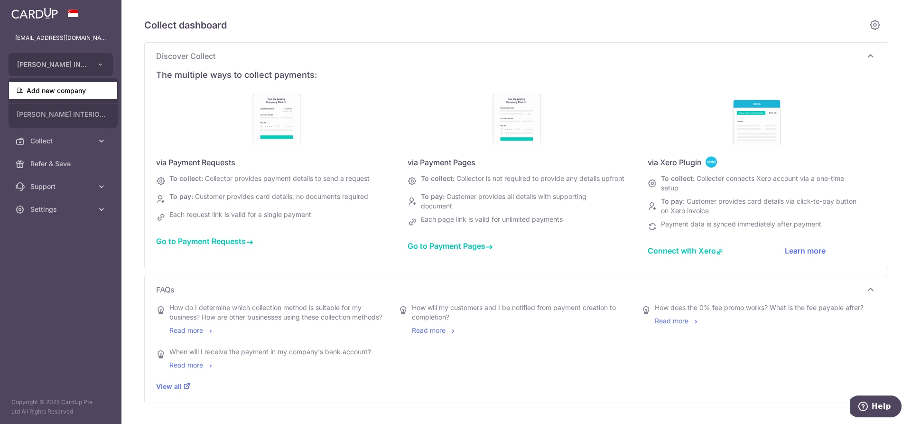
click at [71, 89] on link "Add new company" at bounding box center [63, 90] width 108 height 17
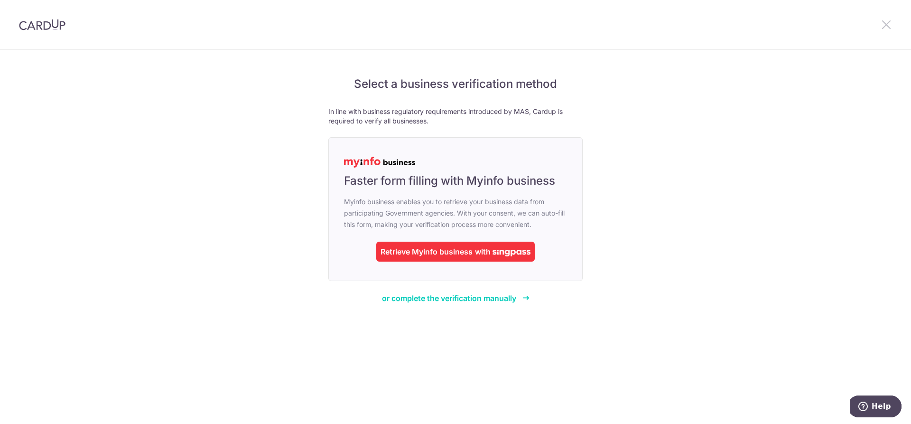
click at [891, 26] on icon at bounding box center [886, 25] width 11 height 12
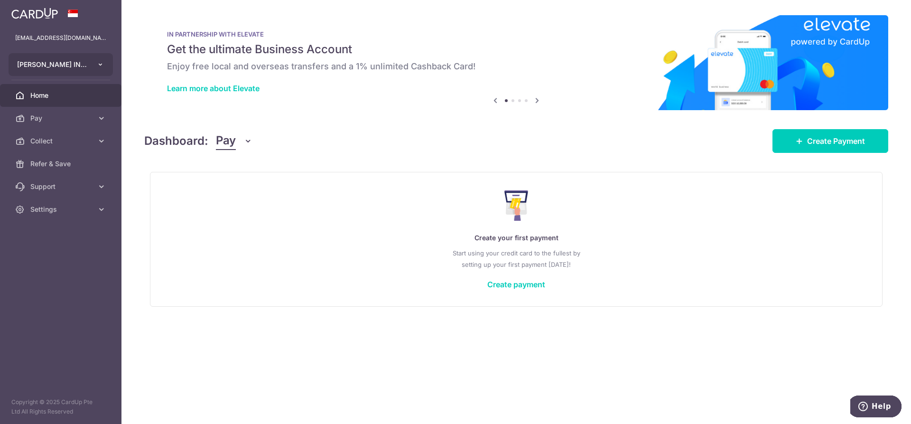
click at [80, 59] on button "REGO INTERIOR DESIGN PTE. LTD." at bounding box center [61, 64] width 104 height 23
click at [140, 146] on div "× Pause Schedule Pause all future payments in this series Pause just this one p…" at bounding box center [517, 212] width 790 height 424
drag, startPoint x: 165, startPoint y: 32, endPoint x: 271, endPoint y: 81, distance: 117.2
click at [271, 81] on div "IN PARTNERSHIP WITH ELEVATE Get the ultimate Business Account Enjoy free local …" at bounding box center [516, 62] width 744 height 95
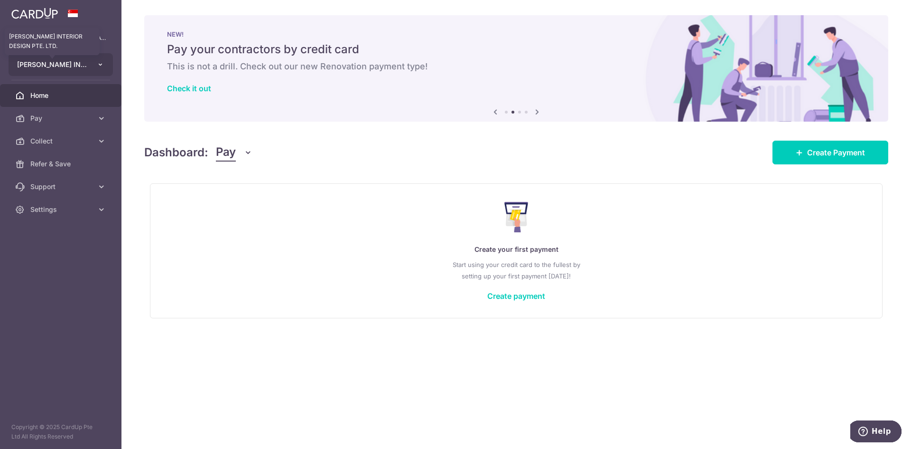
click at [74, 64] on span "REGO INTERIOR DESIGN PTE. LTD." at bounding box center [52, 64] width 70 height 9
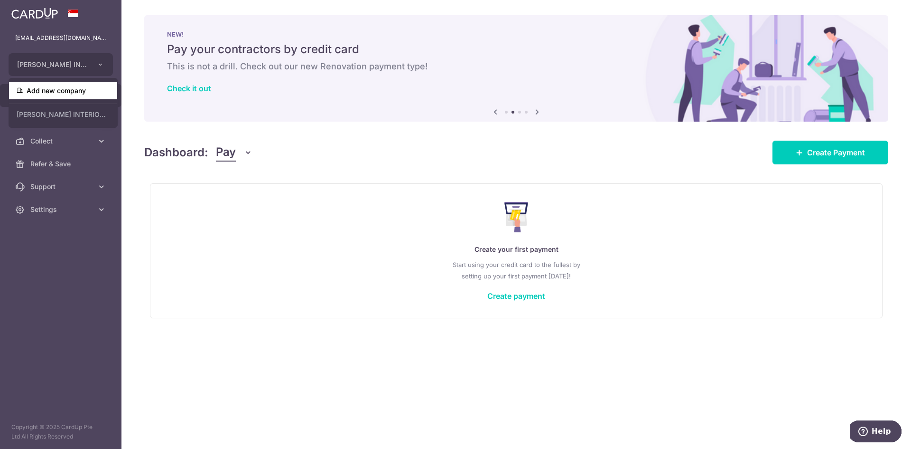
click at [71, 94] on link "Add new company" at bounding box center [63, 90] width 108 height 17
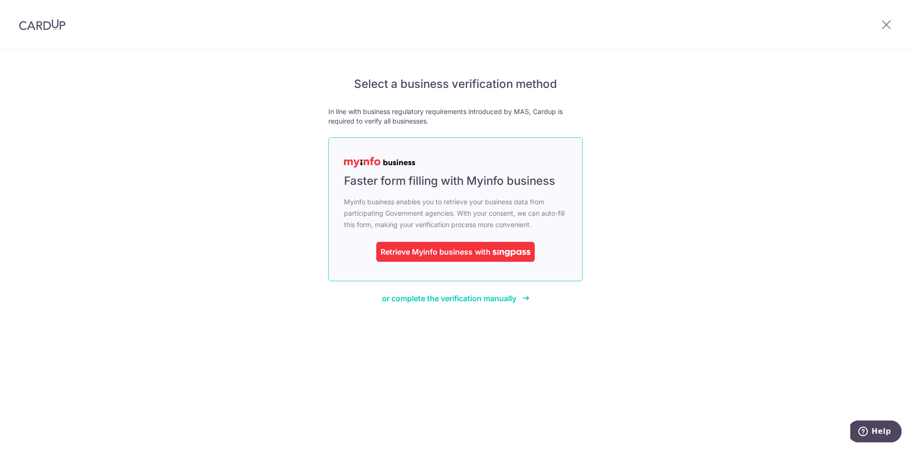
click at [454, 257] on div "Retrieve Myinfo business" at bounding box center [427, 251] width 92 height 11
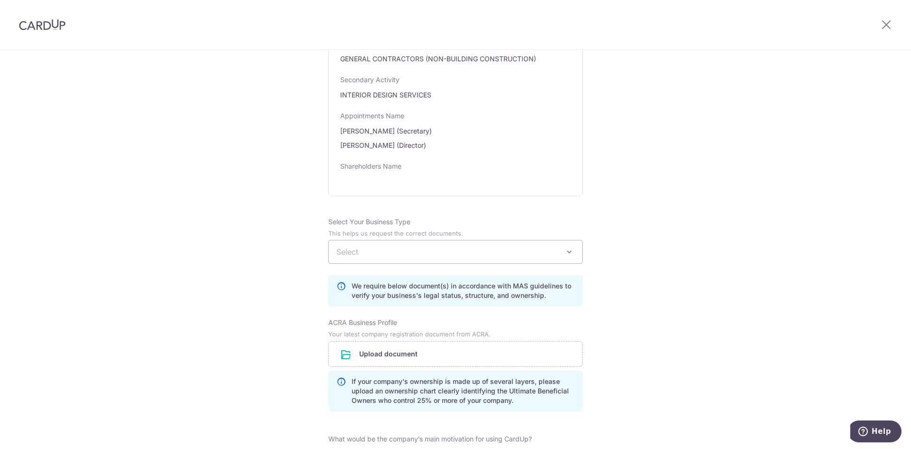
scroll to position [570, 0]
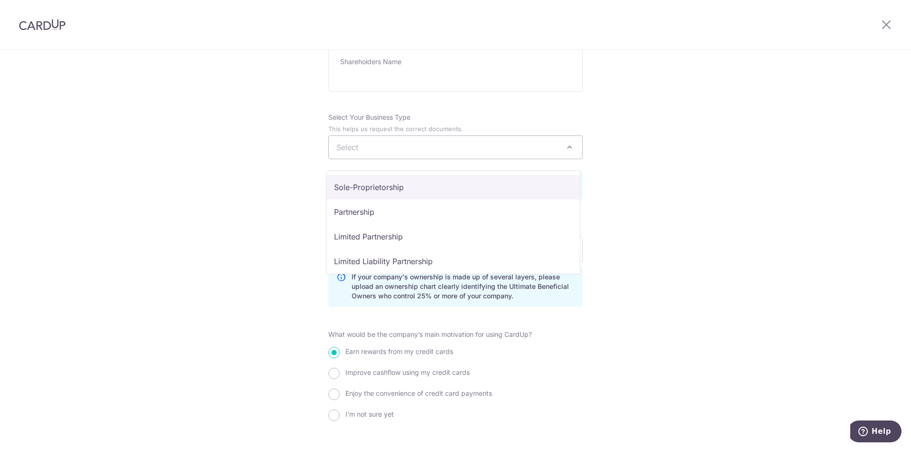
click at [441, 159] on span "Select" at bounding box center [455, 147] width 253 height 23
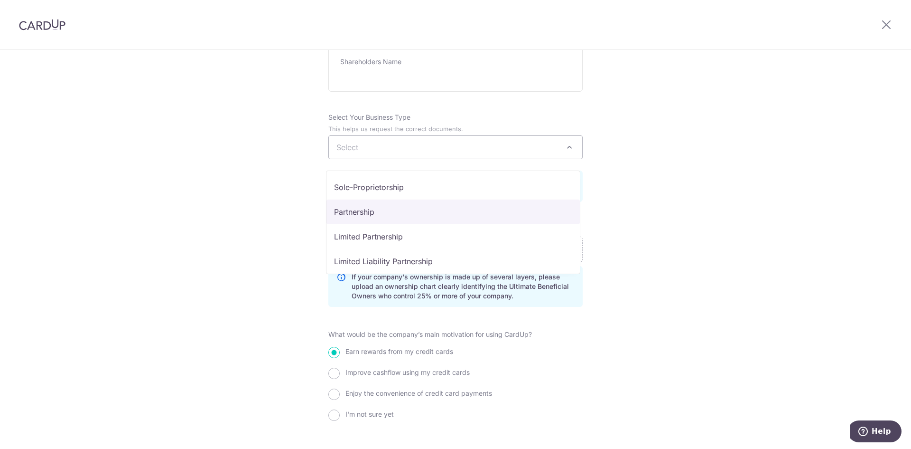
scroll to position [47, 0]
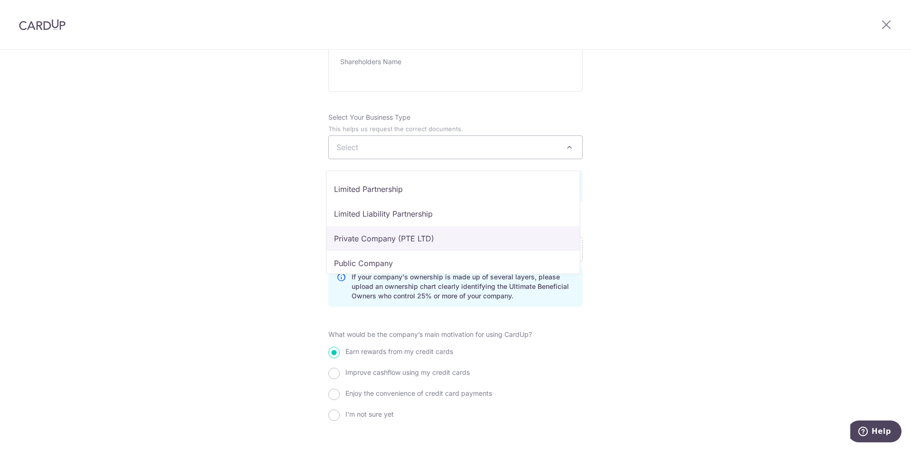
select select "Private Company (PTE LTD)"
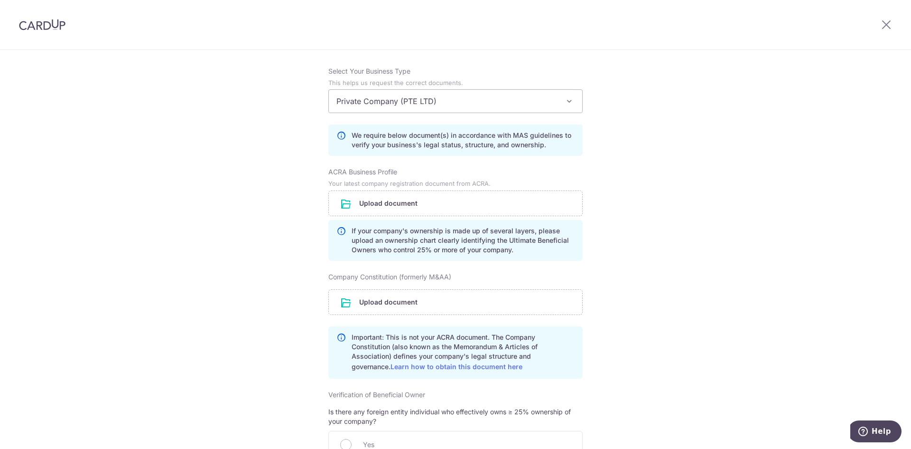
scroll to position [617, 0]
